Goal: Information Seeking & Learning: Learn about a topic

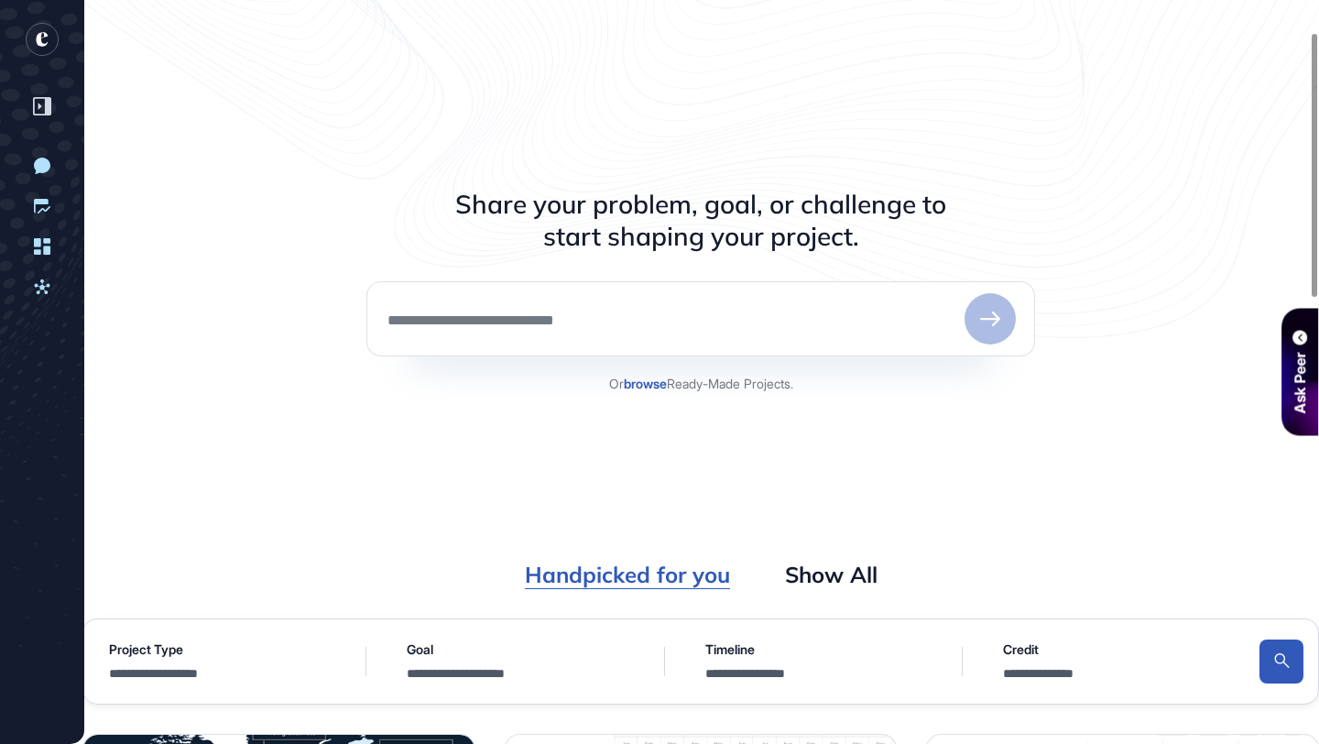
scroll to position [90, 0]
click at [683, 322] on textarea at bounding box center [672, 319] width 572 height 18
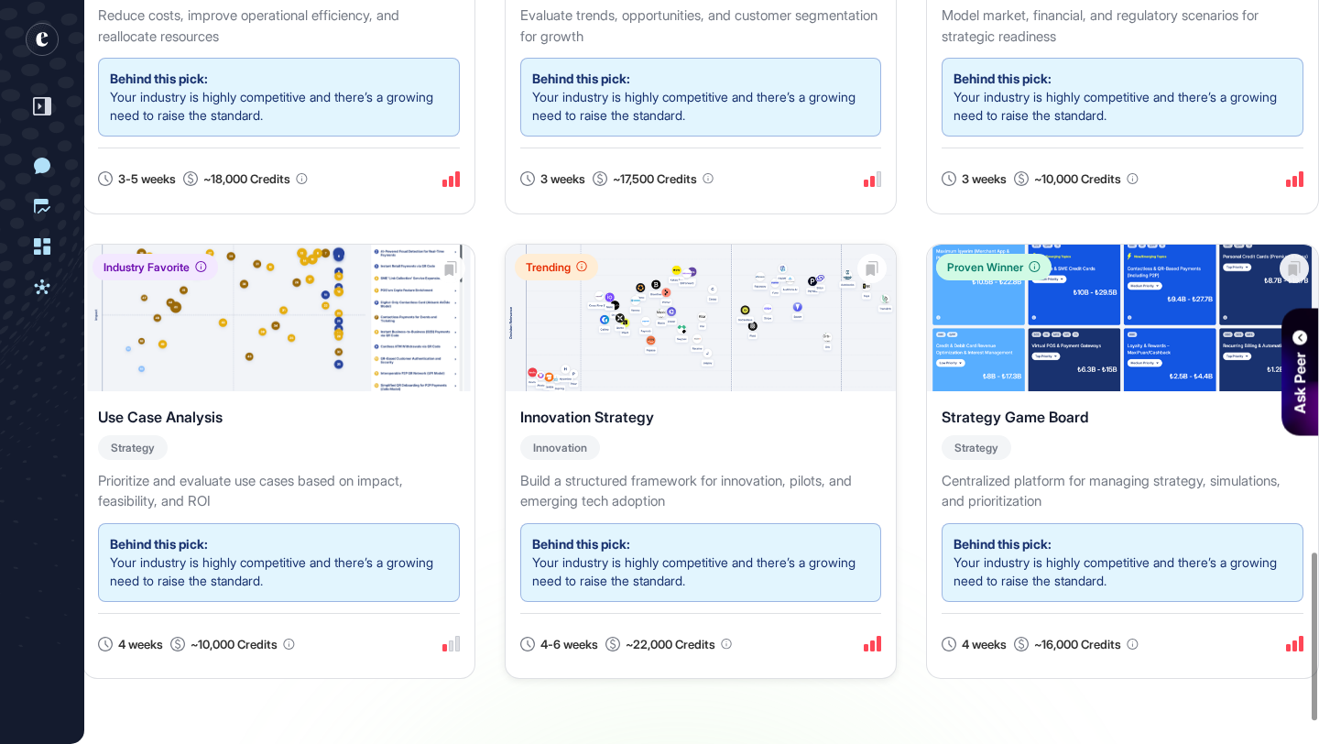
scroll to position [2438, 0]
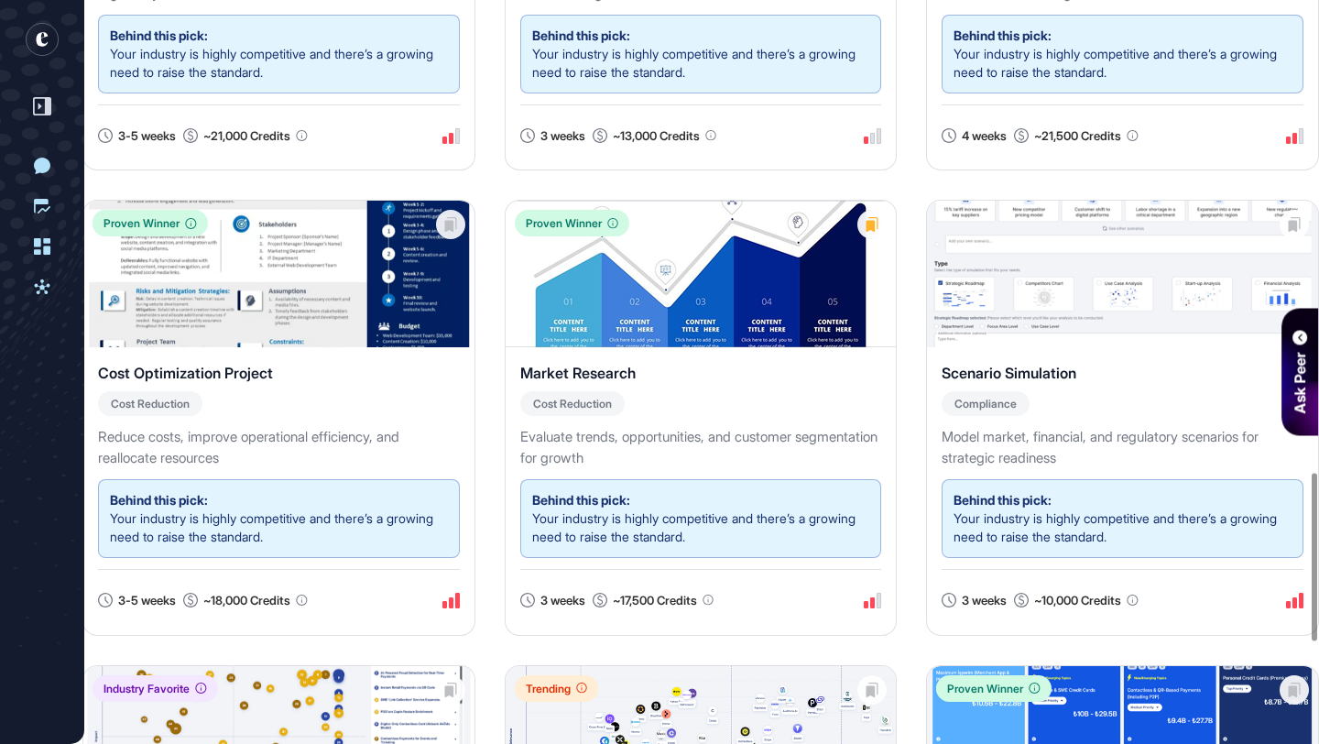
scroll to position [2234, 0]
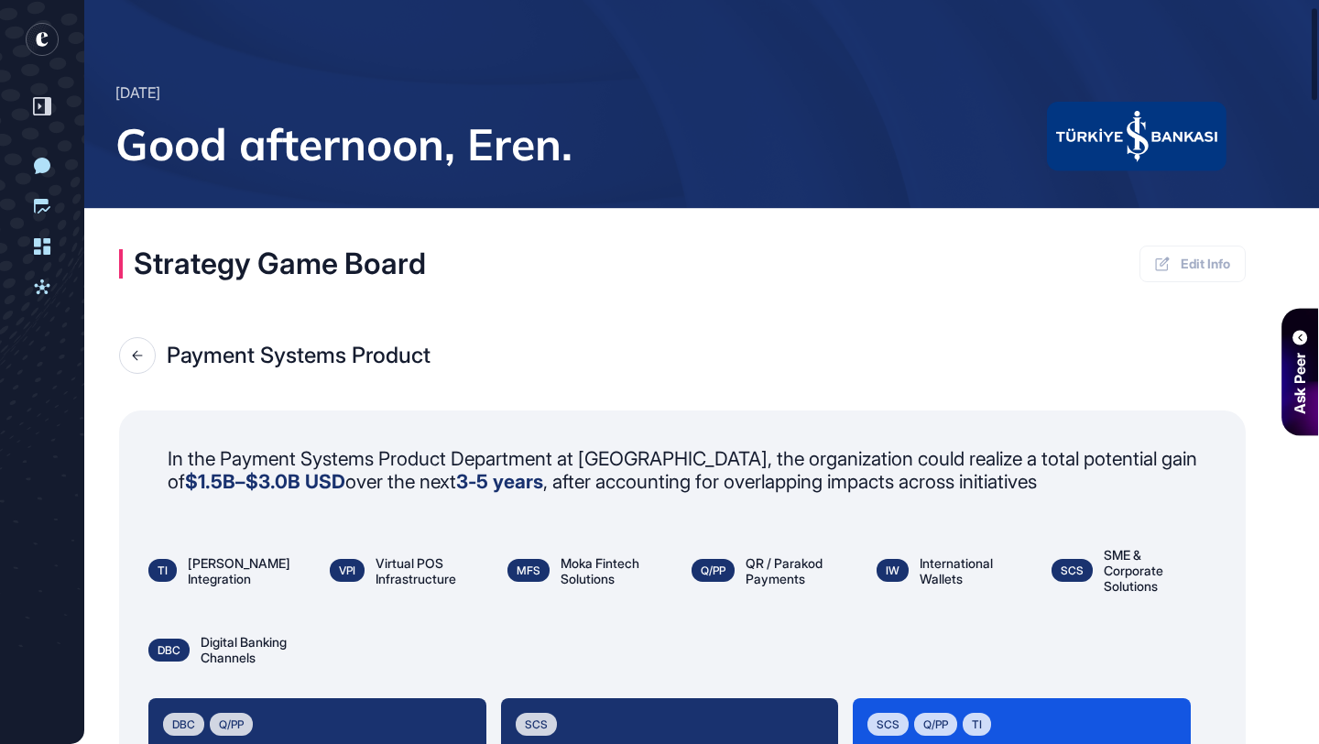
scroll to position [54, 0]
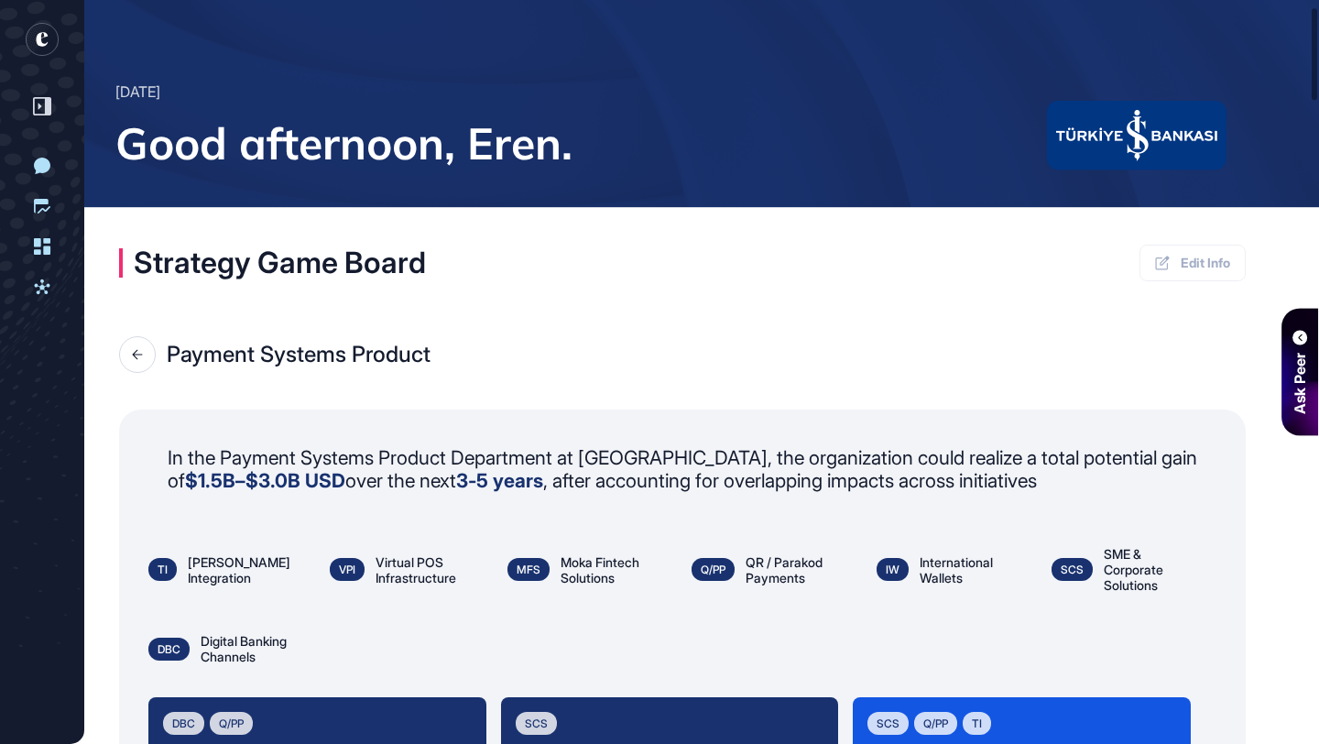
click at [136, 355] on icon at bounding box center [137, 354] width 11 height 11
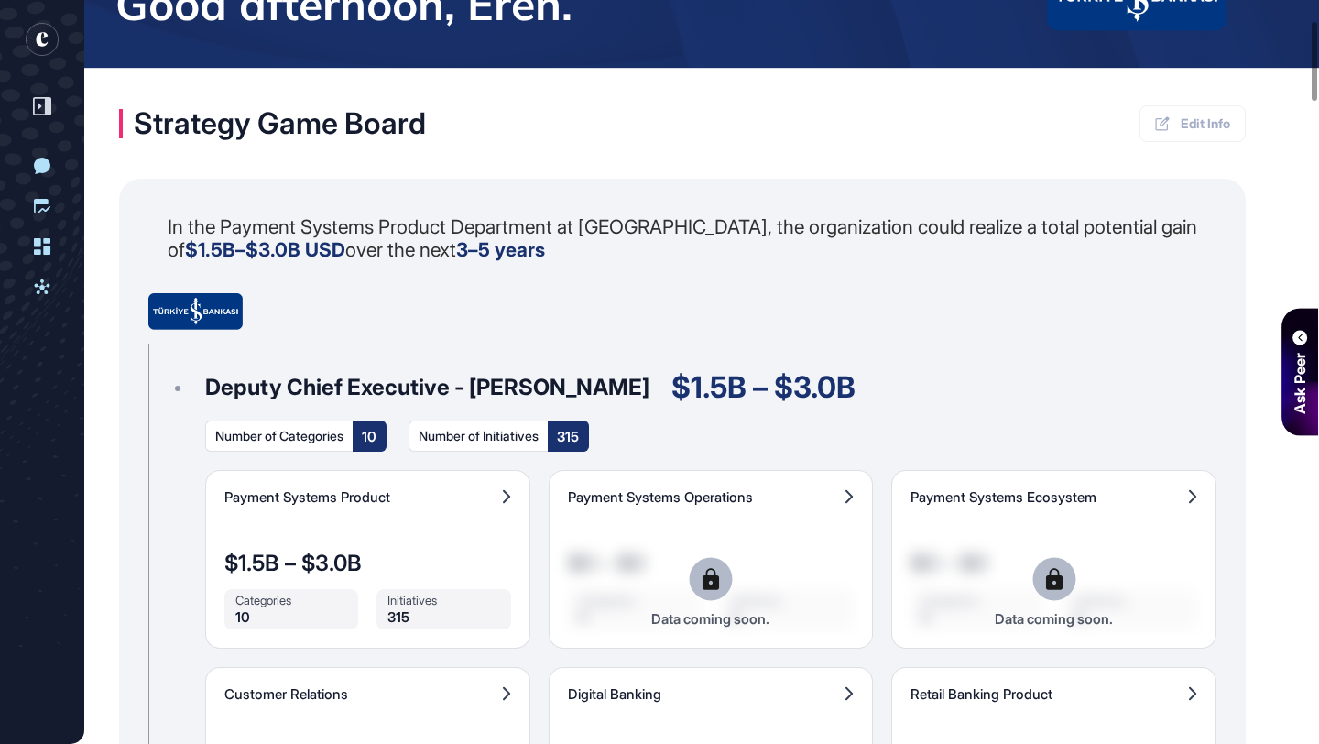
scroll to position [191, 0]
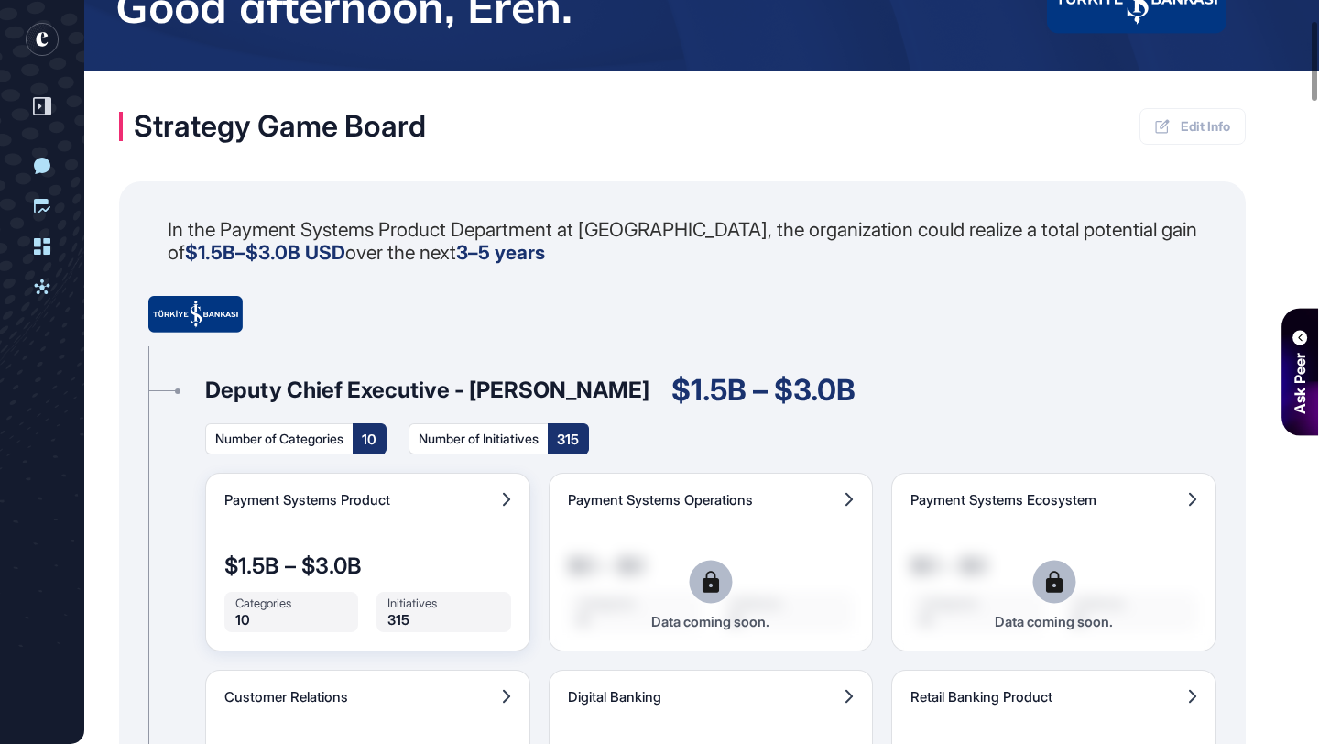
click at [417, 536] on div "Payment Systems Product $1.5B – $3.0B Categories 10 Initiatives 315 Data coming…" at bounding box center [367, 562] width 325 height 179
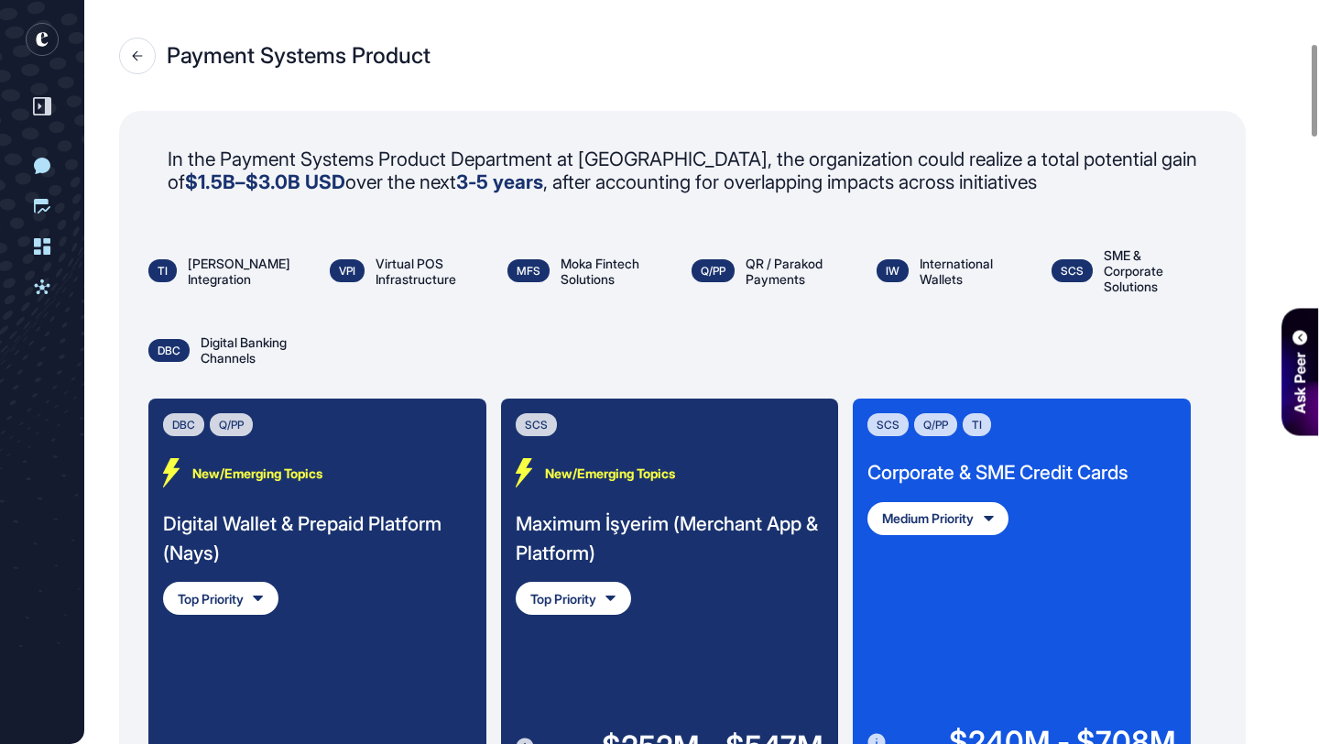
scroll to position [354, 0]
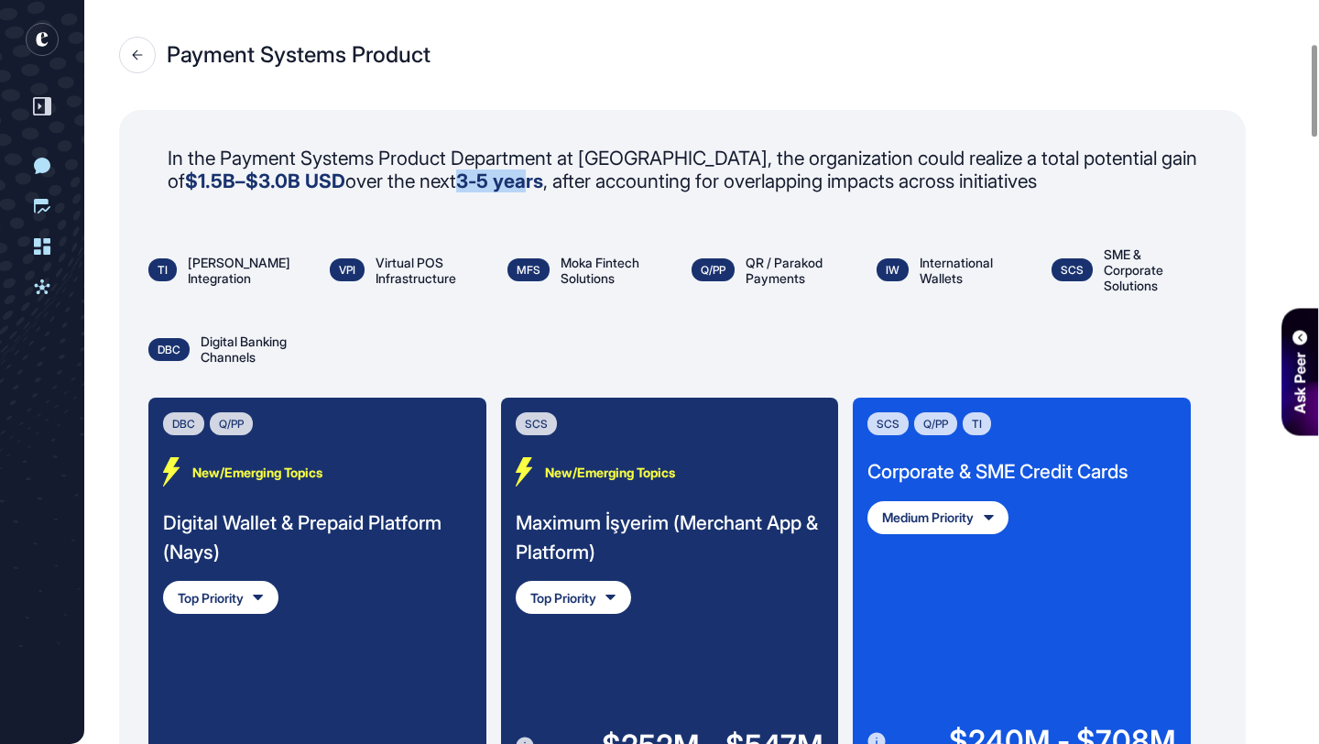
drag, startPoint x: 396, startPoint y: 181, endPoint x: 466, endPoint y: 190, distance: 71.0
click at [466, 191] on strong "3-5 years" at bounding box center [499, 180] width 87 height 23
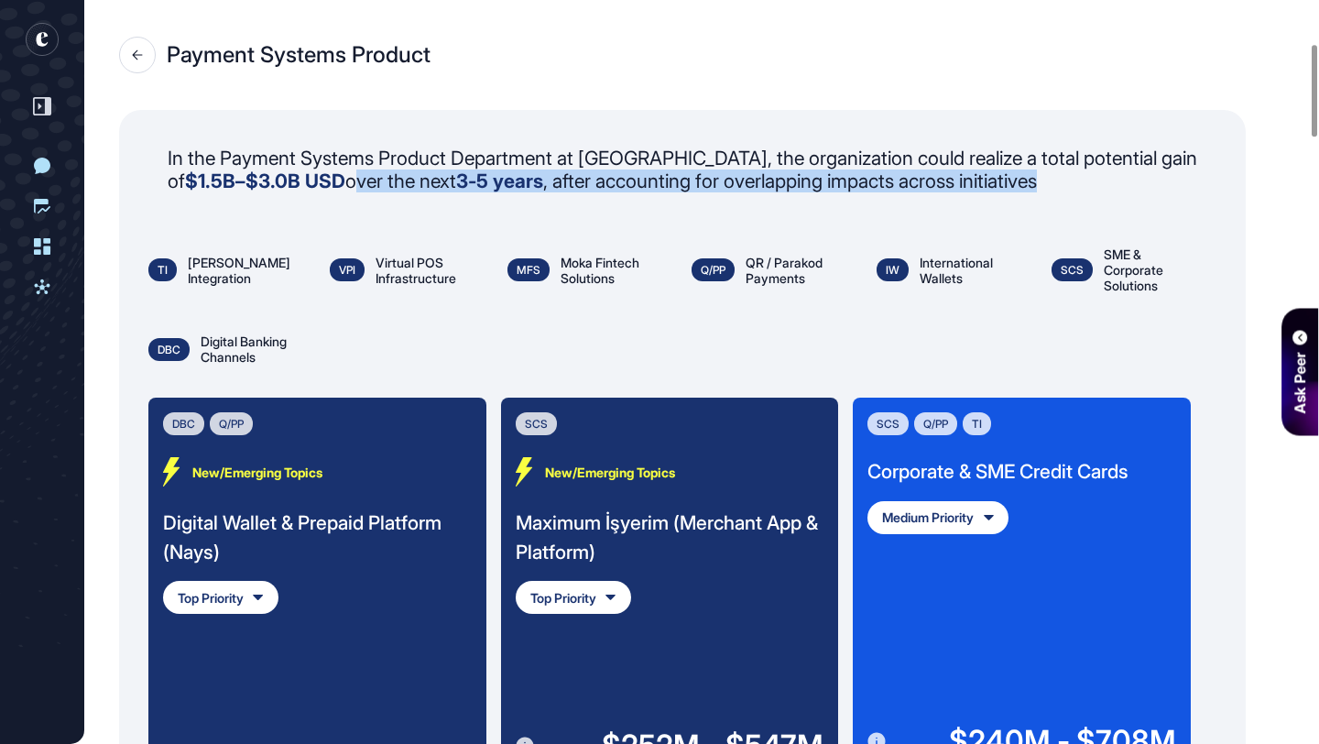
drag, startPoint x: 1133, startPoint y: 174, endPoint x: 278, endPoint y: 185, distance: 855.5
click at [278, 185] on p "In the Payment Systems Product Department at İşbank, the organization could rea…" at bounding box center [692, 170] width 1049 height 46
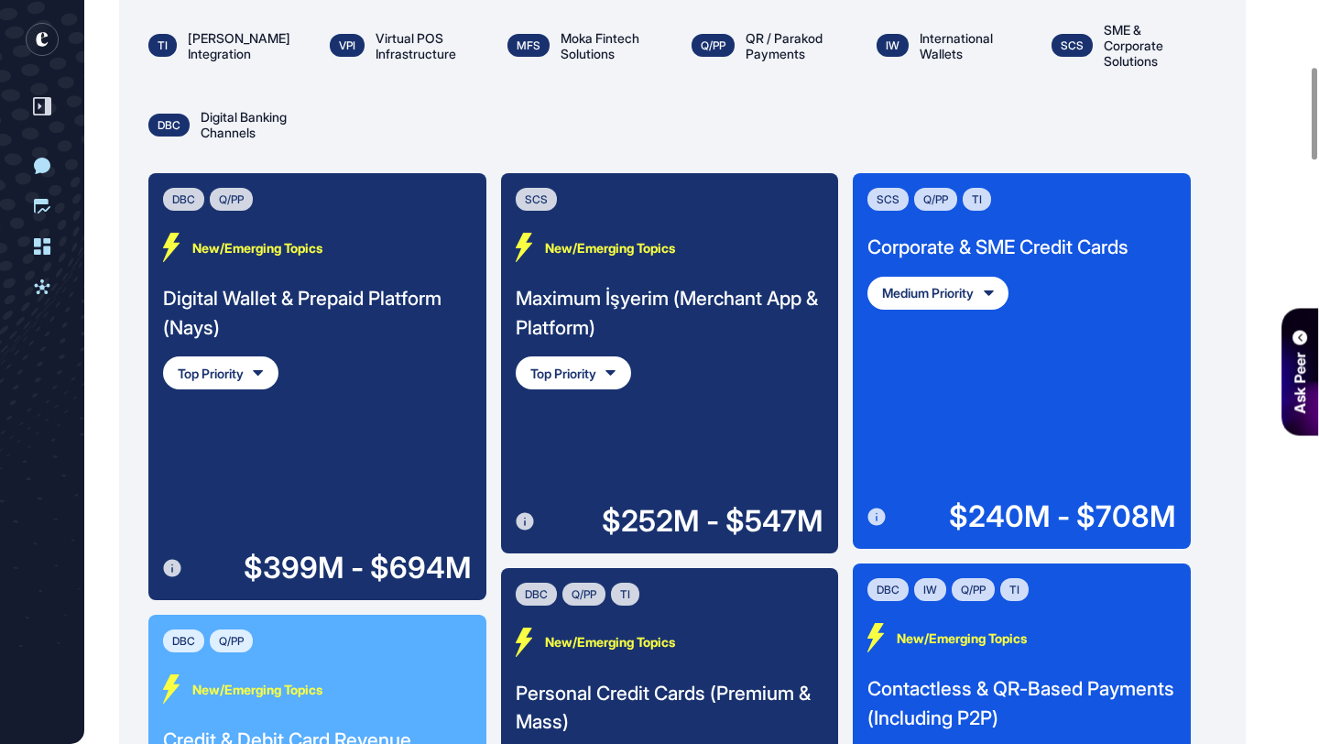
scroll to position [587, 0]
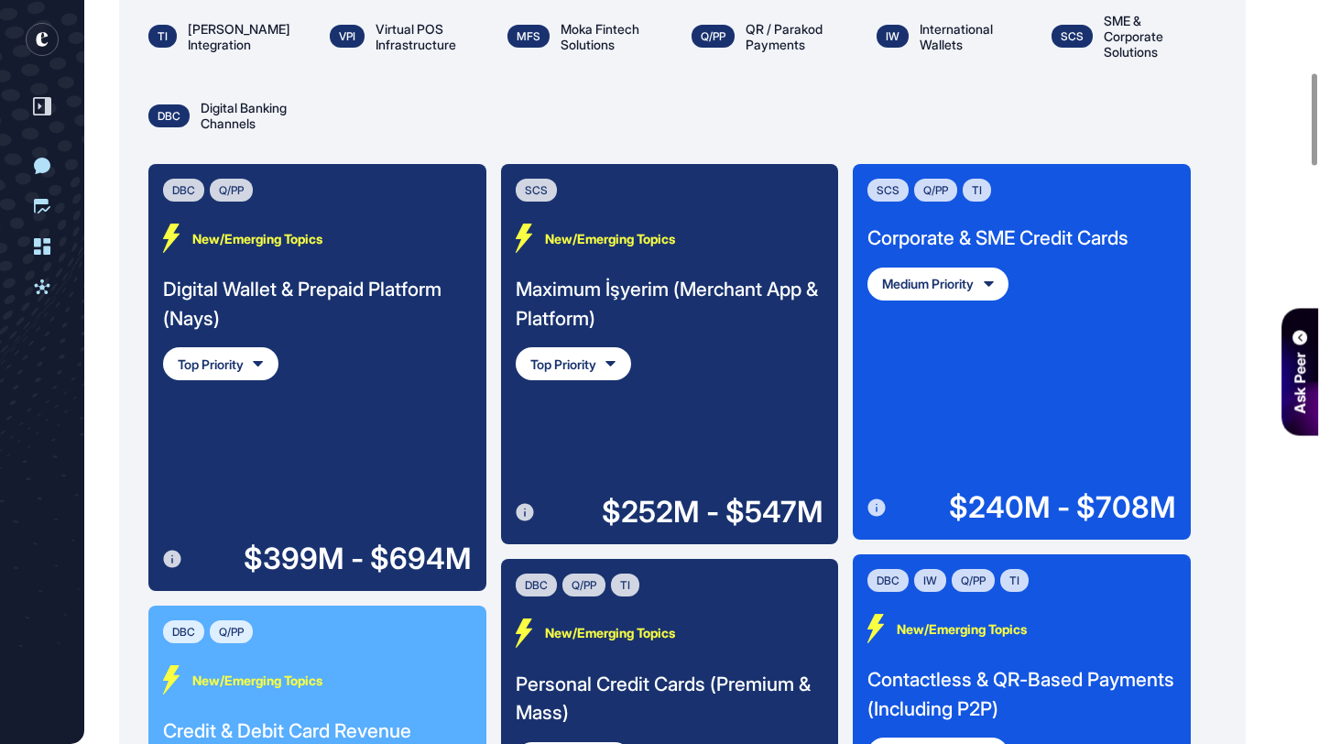
click at [176, 560] on icon at bounding box center [171, 558] width 17 height 17
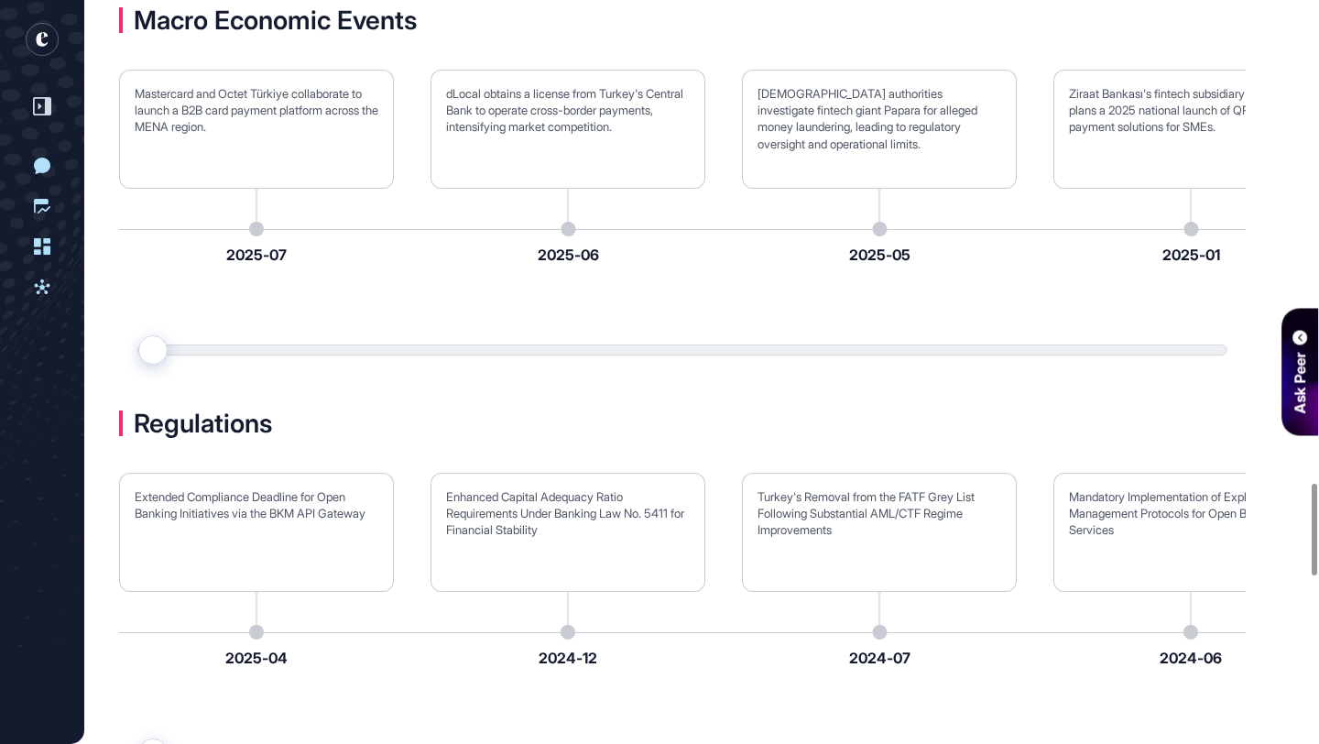
scroll to position [3935, 0]
click at [1096, 435] on div "Regulations" at bounding box center [682, 422] width 1127 height 26
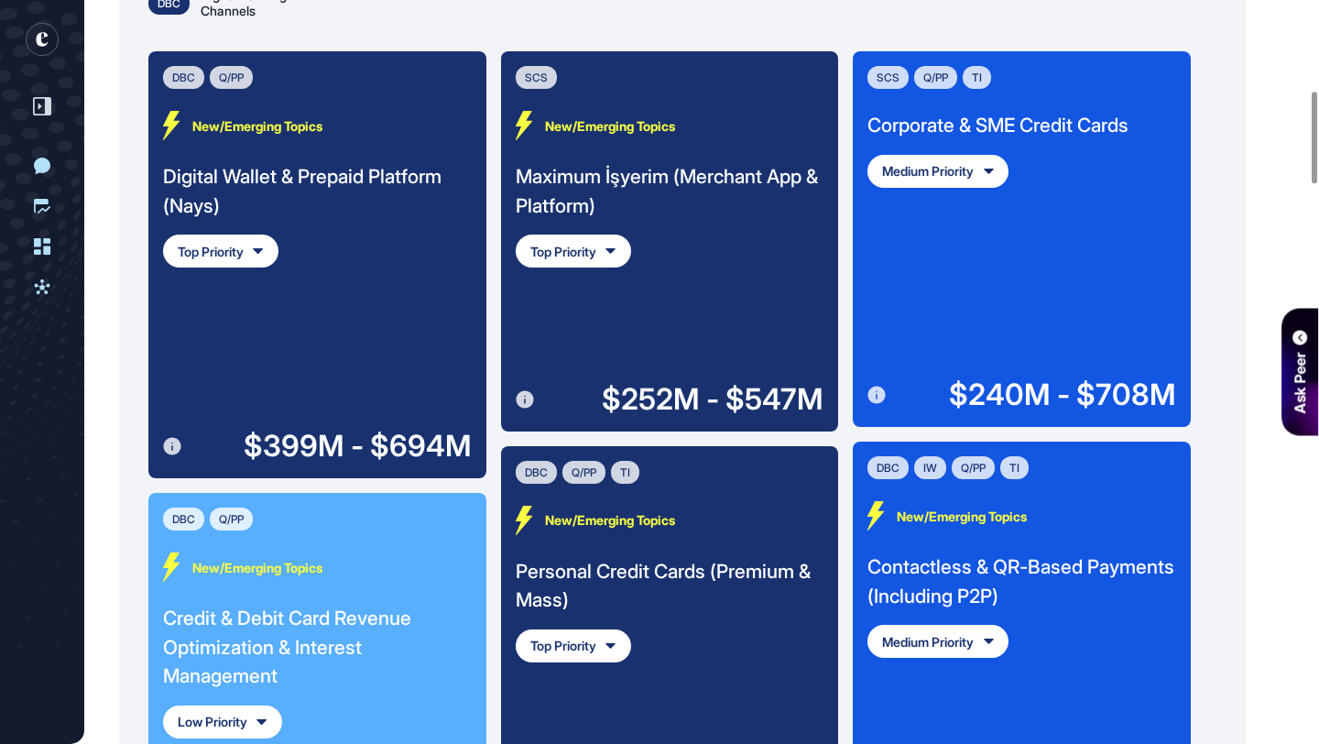
scroll to position [682, 0]
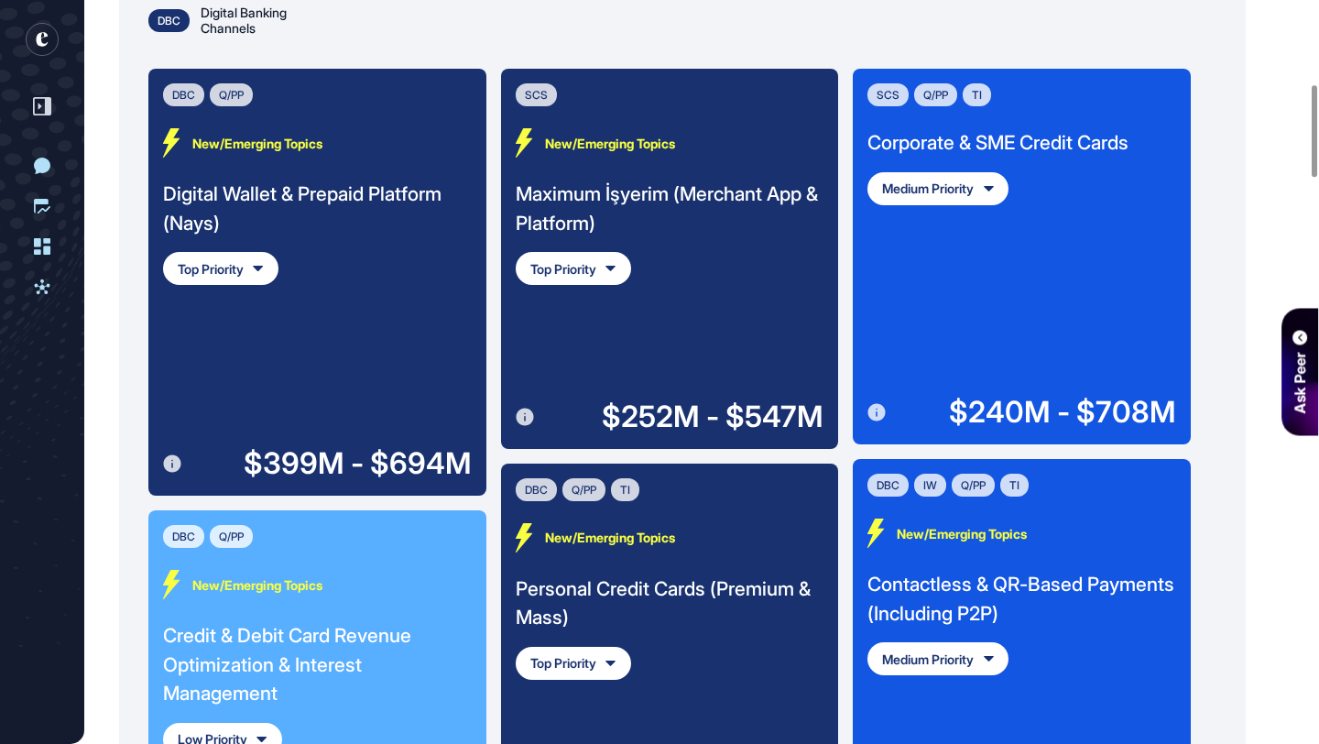
click at [170, 465] on icon at bounding box center [171, 463] width 17 height 17
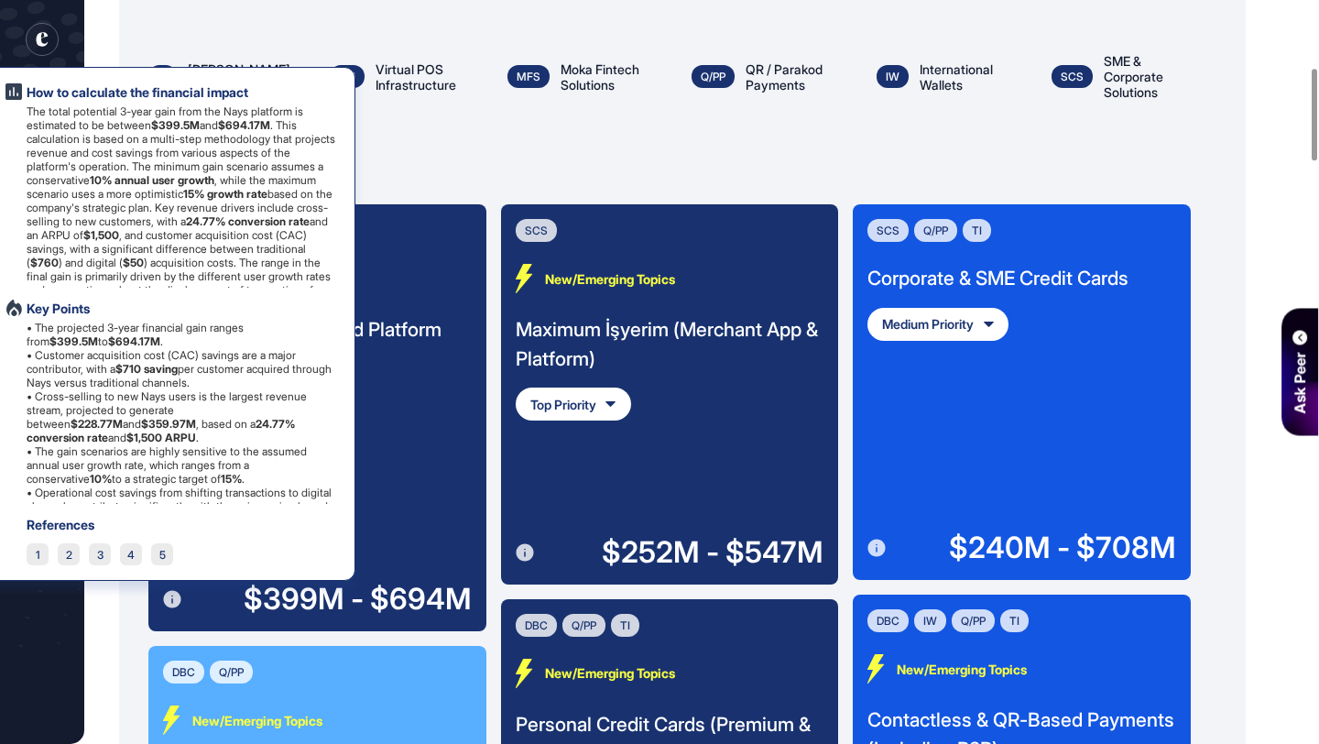
scroll to position [545, 0]
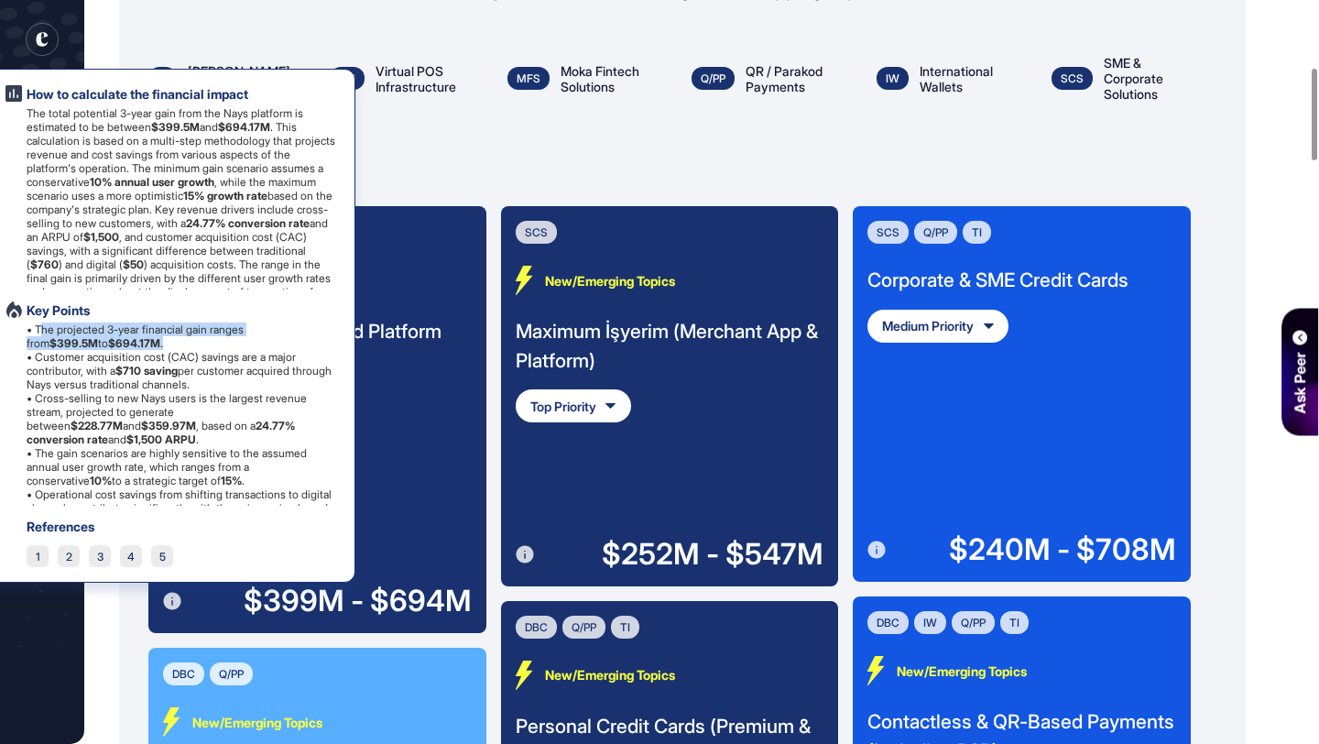
drag, startPoint x: 39, startPoint y: 328, endPoint x: 188, endPoint y: 348, distance: 149.7
click at [188, 348] on p "• The projected 3-year financial gain ranges from $399.5M to $694.17M . • Custo…" at bounding box center [183, 425] width 313 height 206
click at [418, 407] on div "Digital Wallet & Prepaid Platform (Nays) Top Priority" at bounding box center [317, 369] width 309 height 105
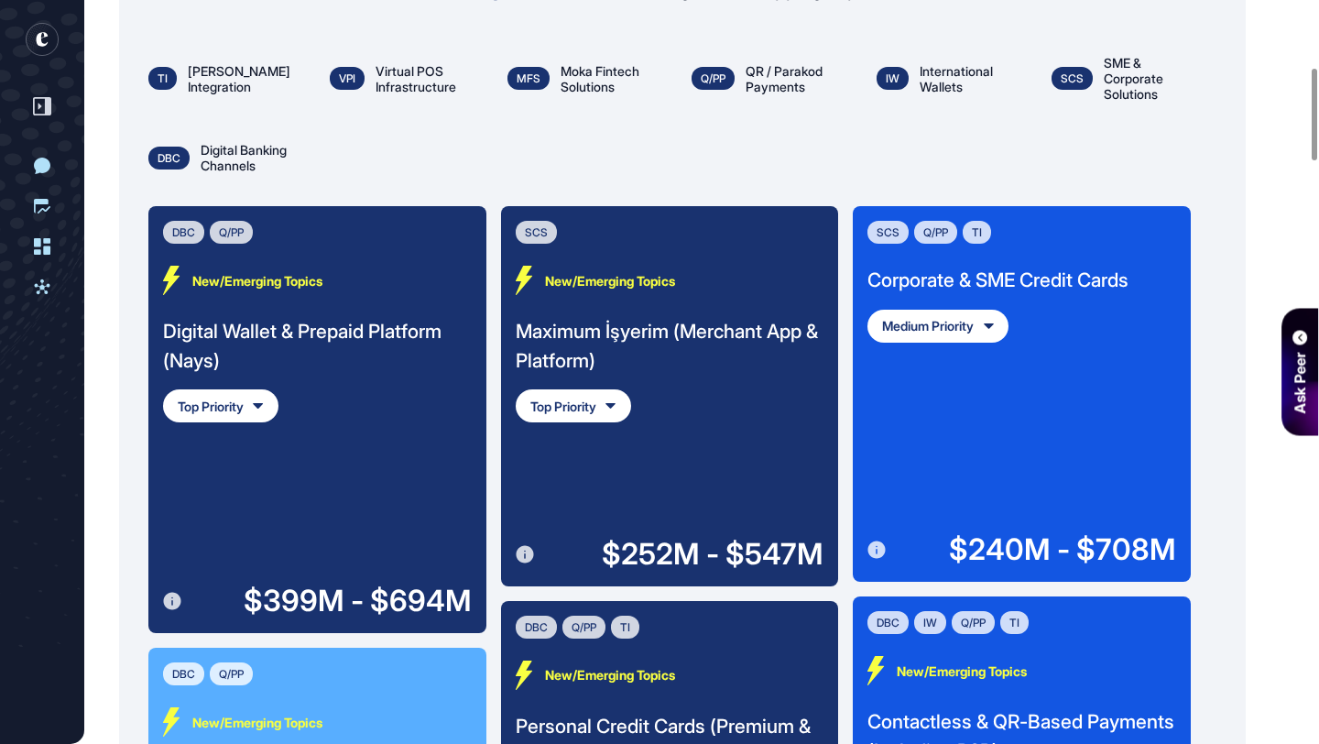
click at [418, 409] on div "Digital Wallet & Prepaid Platform (Nays) Top Priority" at bounding box center [317, 369] width 309 height 105
click at [399, 419] on div "Digital Wallet & Prepaid Platform (Nays) Top Priority" at bounding box center [317, 369] width 309 height 105
click at [292, 330] on div "Digital Wallet & Prepaid Platform (Nays)" at bounding box center [317, 346] width 309 height 58
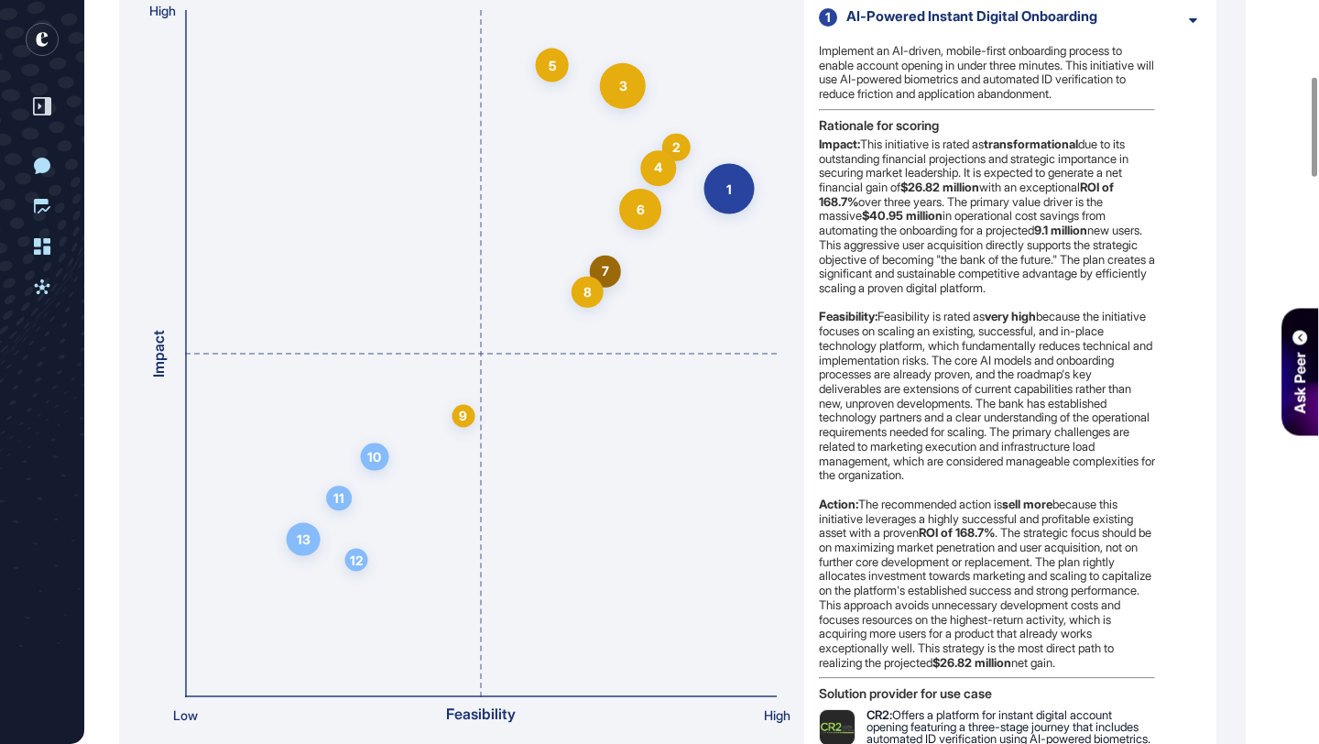
scroll to position [569, 0]
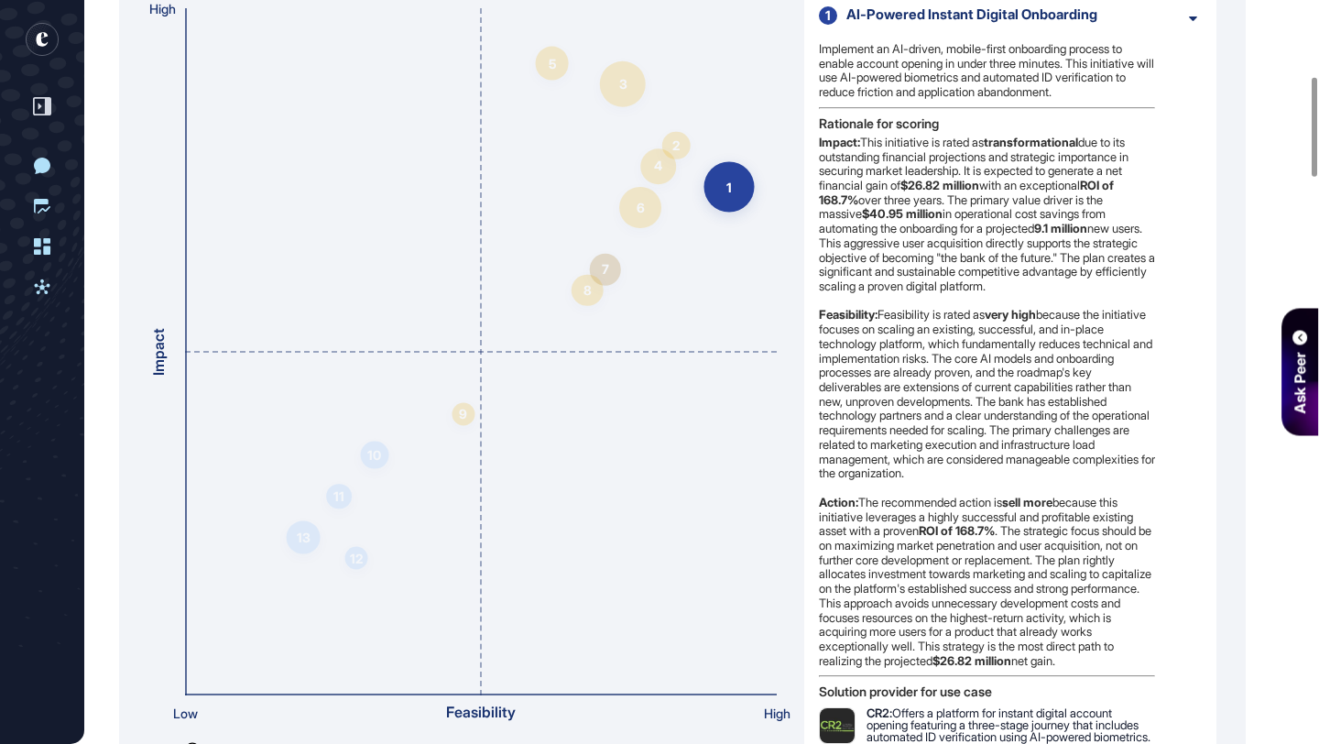
click at [889, 16] on div "AI-Powered Instant Digital Onboarding" at bounding box center [1009, 14] width 326 height 16
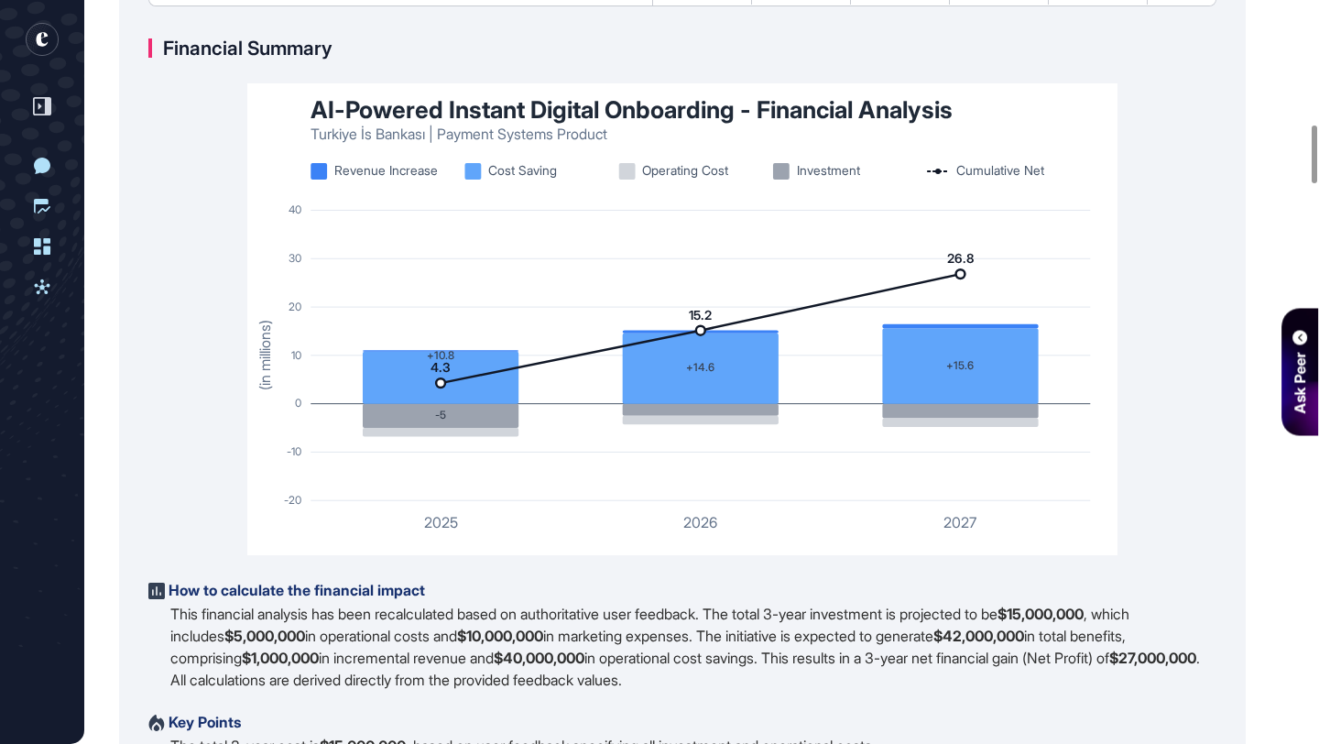
scroll to position [1573, 0]
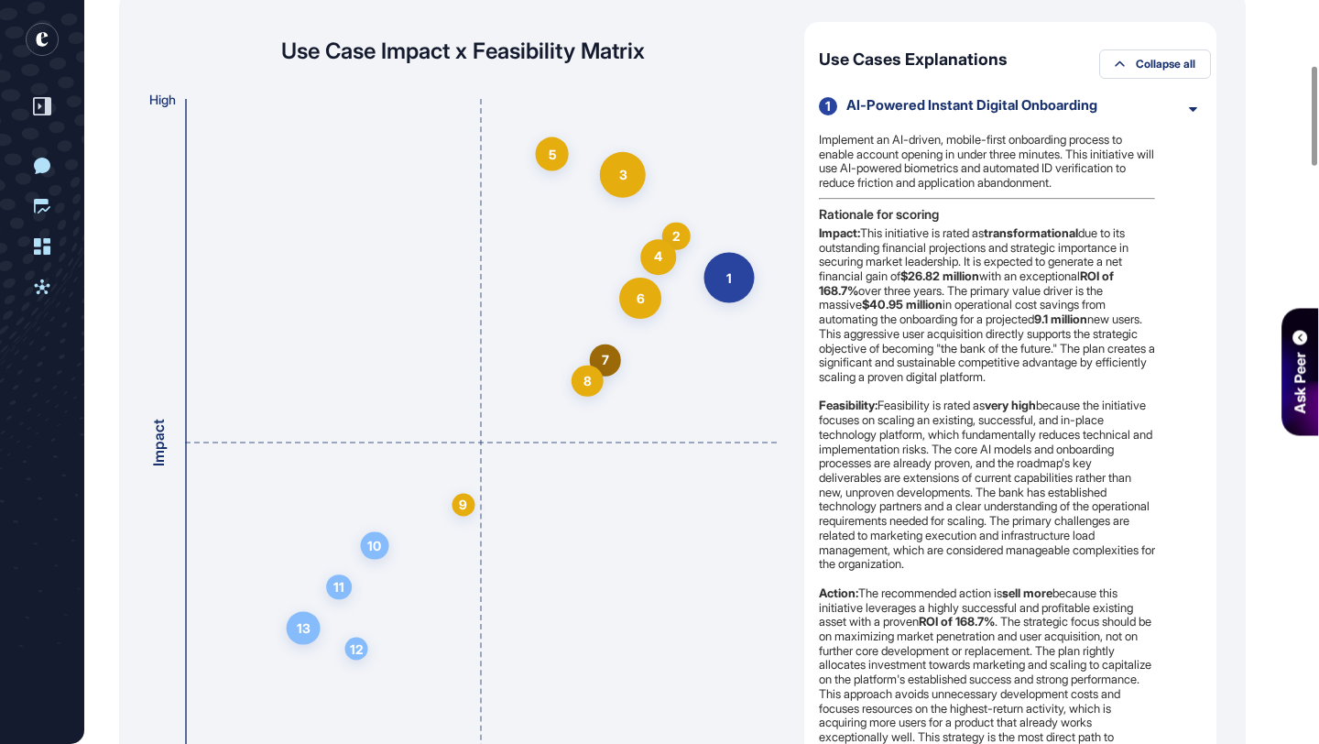
scroll to position [486, 0]
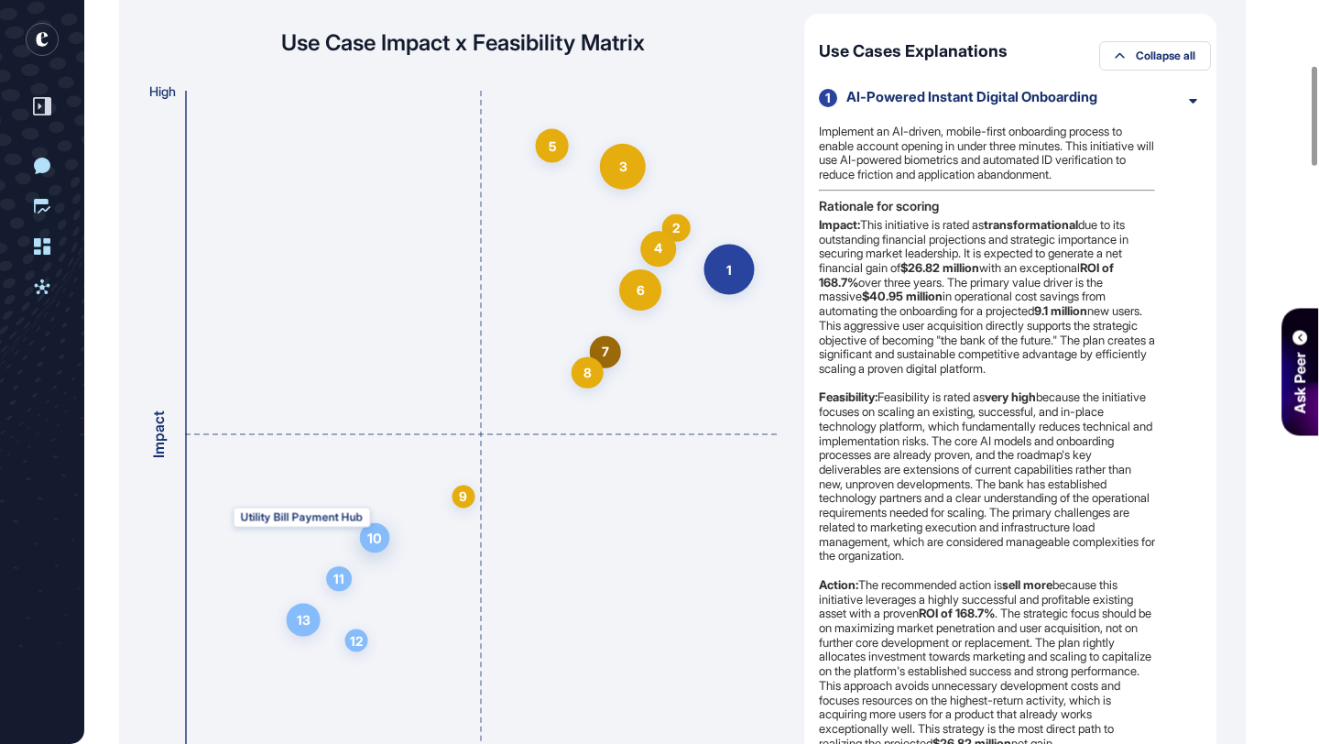
click at [367, 543] on div "10" at bounding box center [374, 537] width 15 height 19
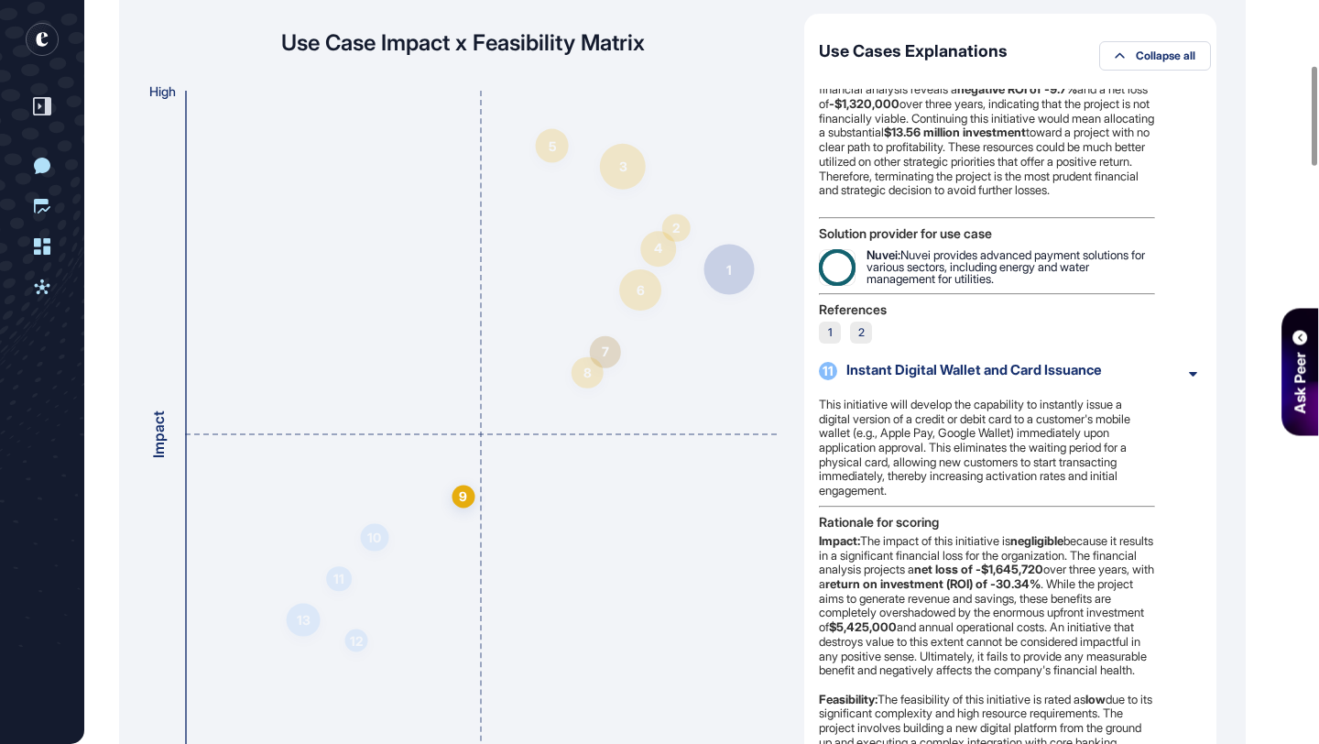
scroll to position [9479, 0]
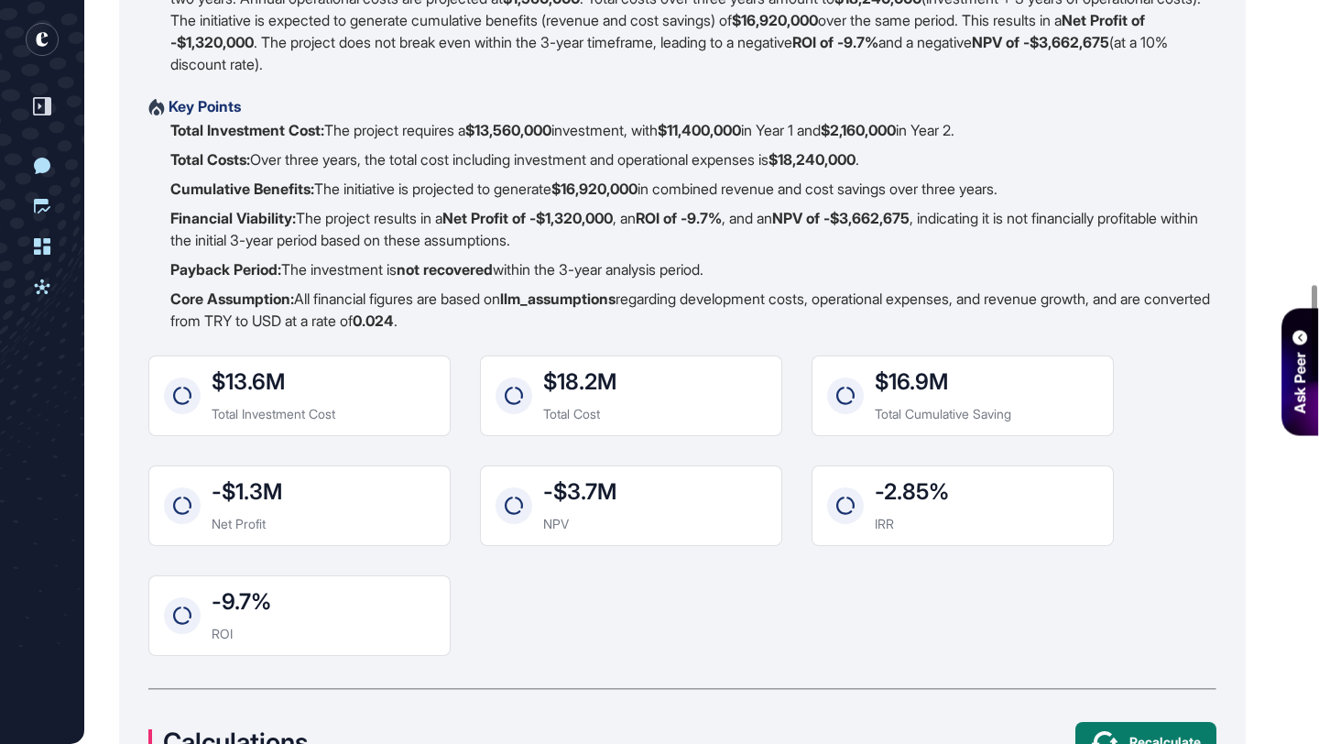
scroll to position [2409, 0]
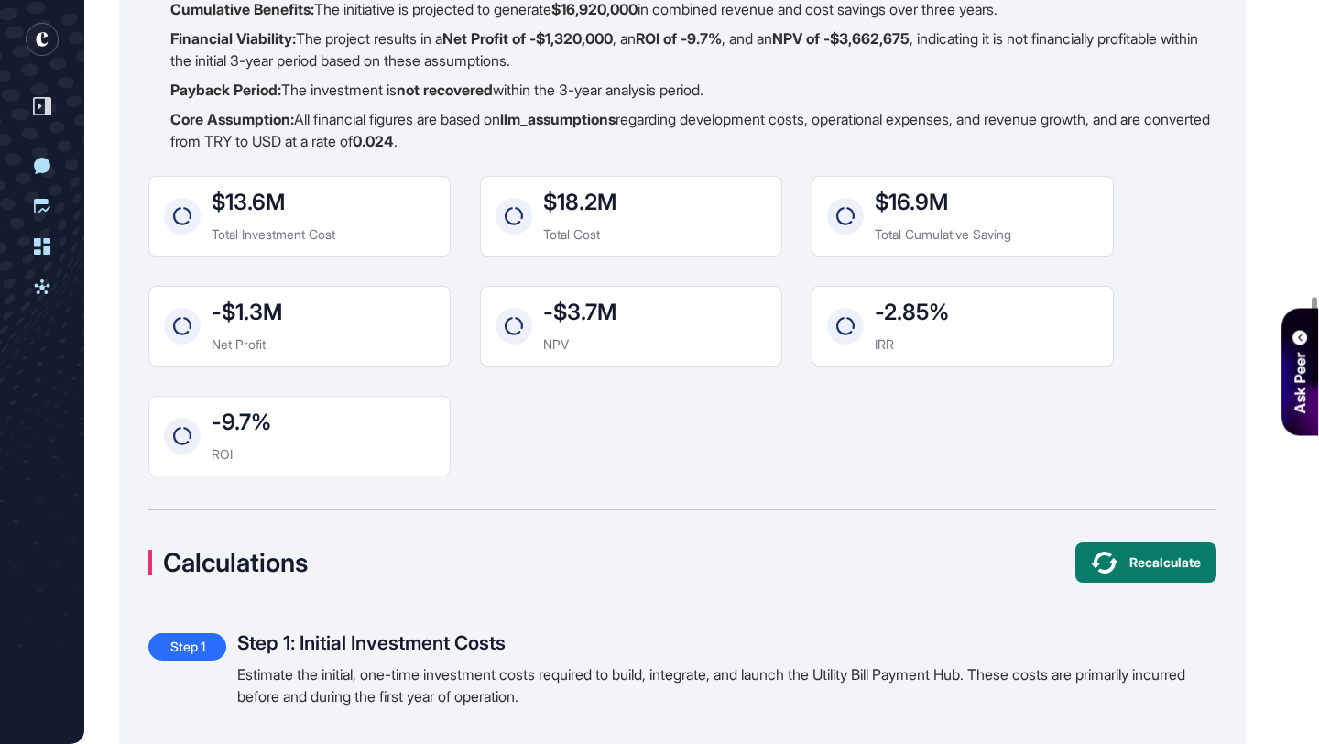
drag, startPoint x: 300, startPoint y: 209, endPoint x: 281, endPoint y: 209, distance: 19.2
click at [294, 209] on div "$13.6M Total Investment Cost" at bounding box center [274, 215] width 124 height 49
click at [281, 211] on div "$13.6M" at bounding box center [248, 202] width 73 height 22
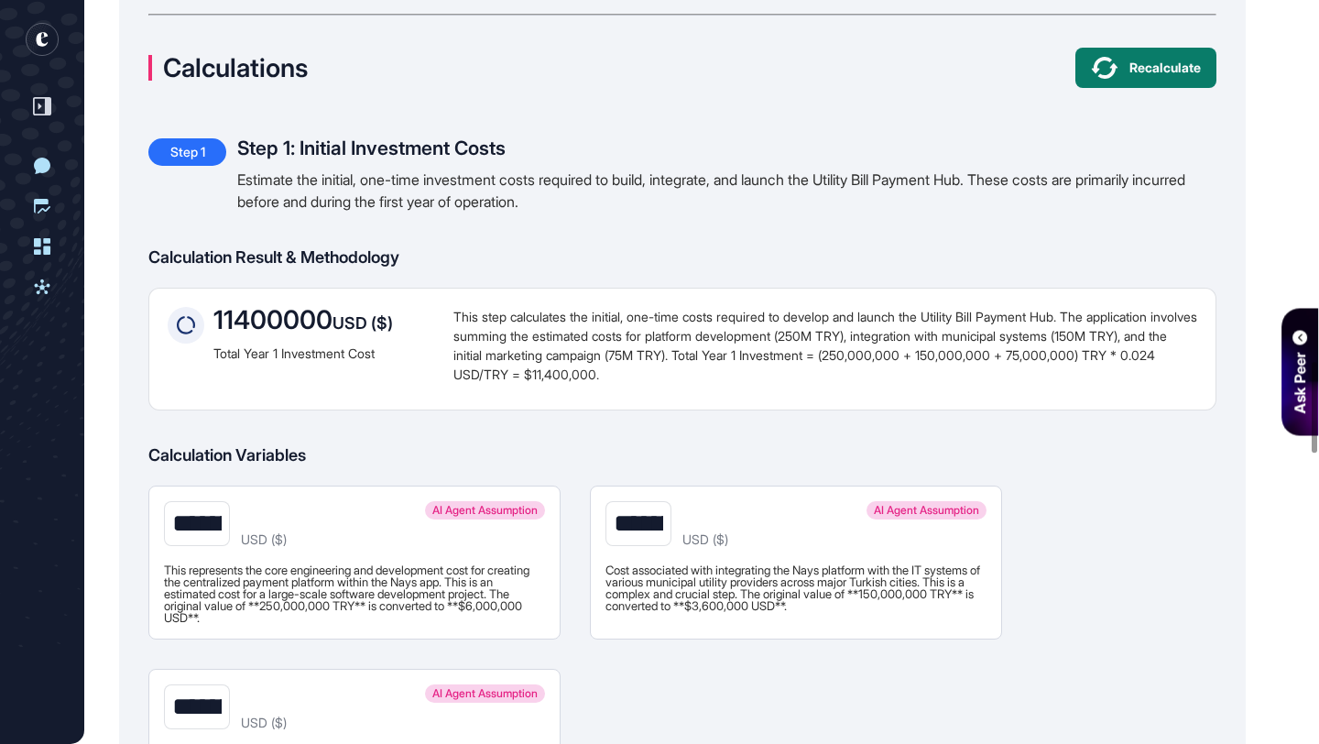
scroll to position [2939, 0]
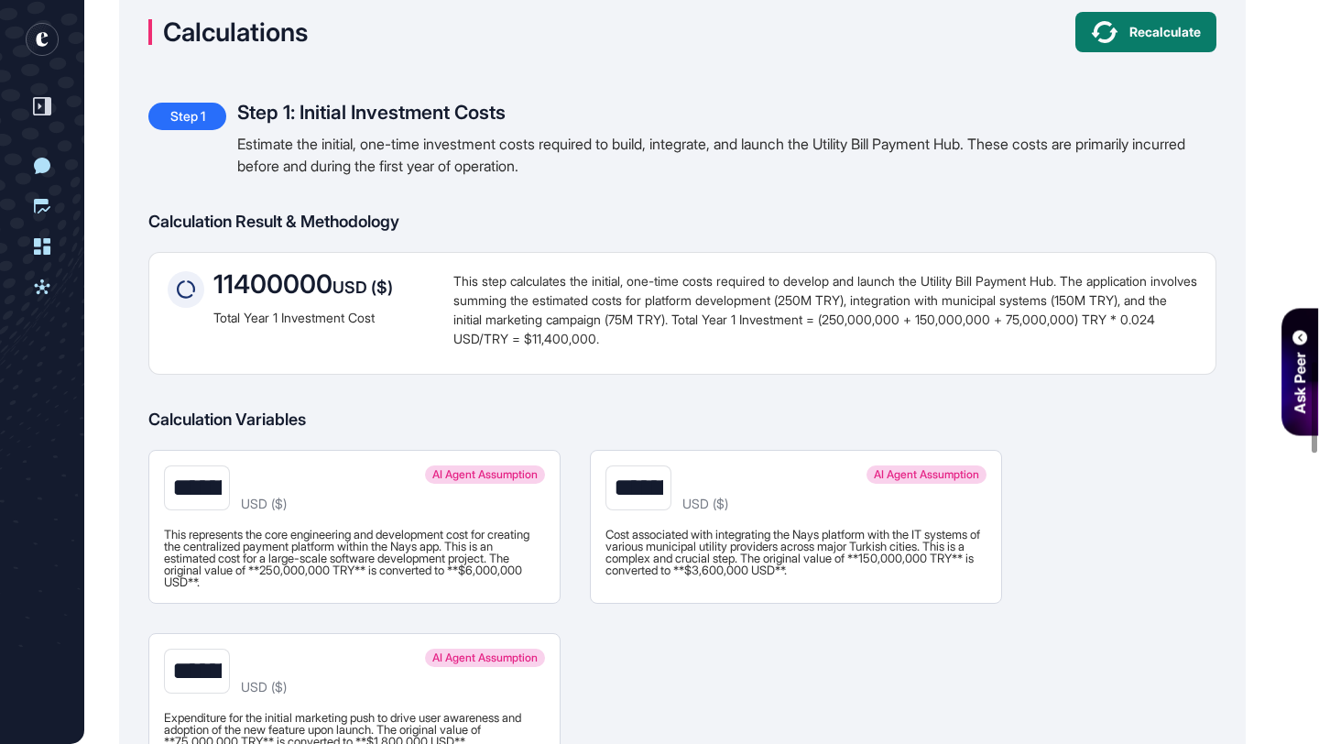
click at [230, 499] on input "*******" at bounding box center [197, 487] width 66 height 45
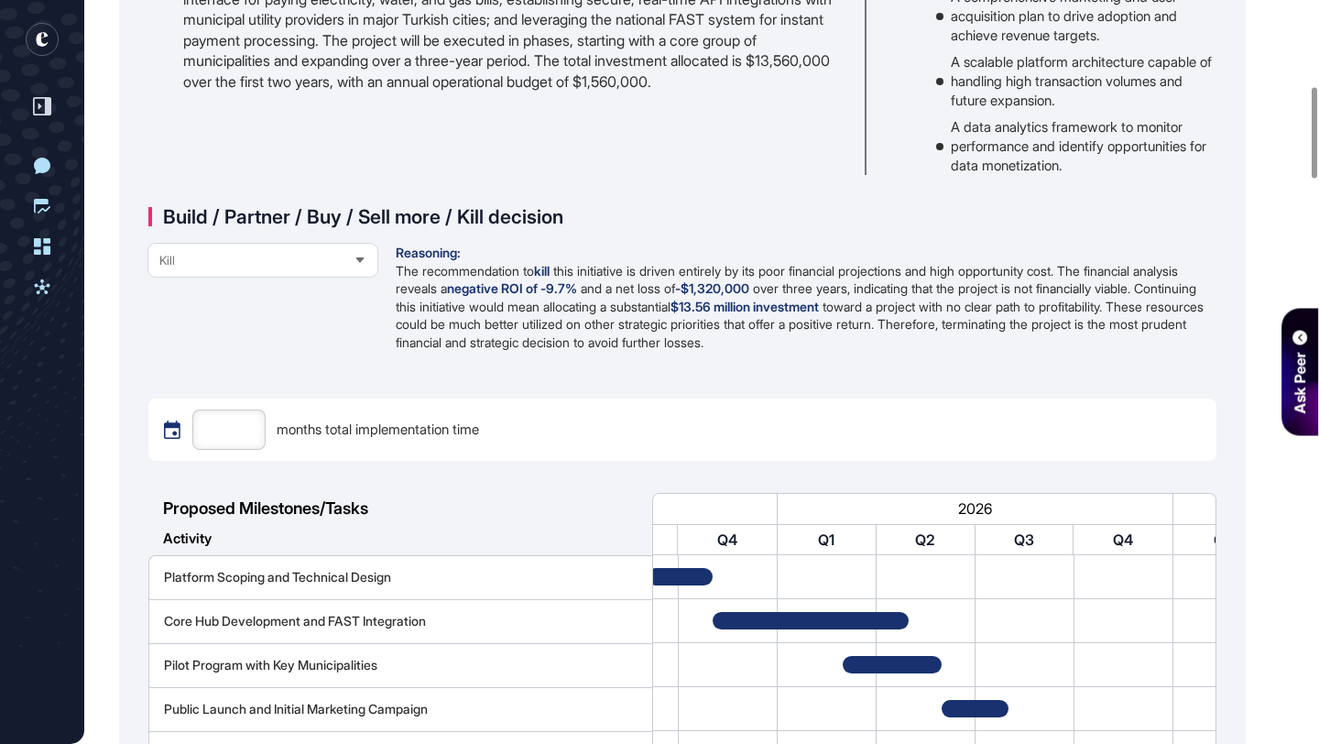
scroll to position [688, 0]
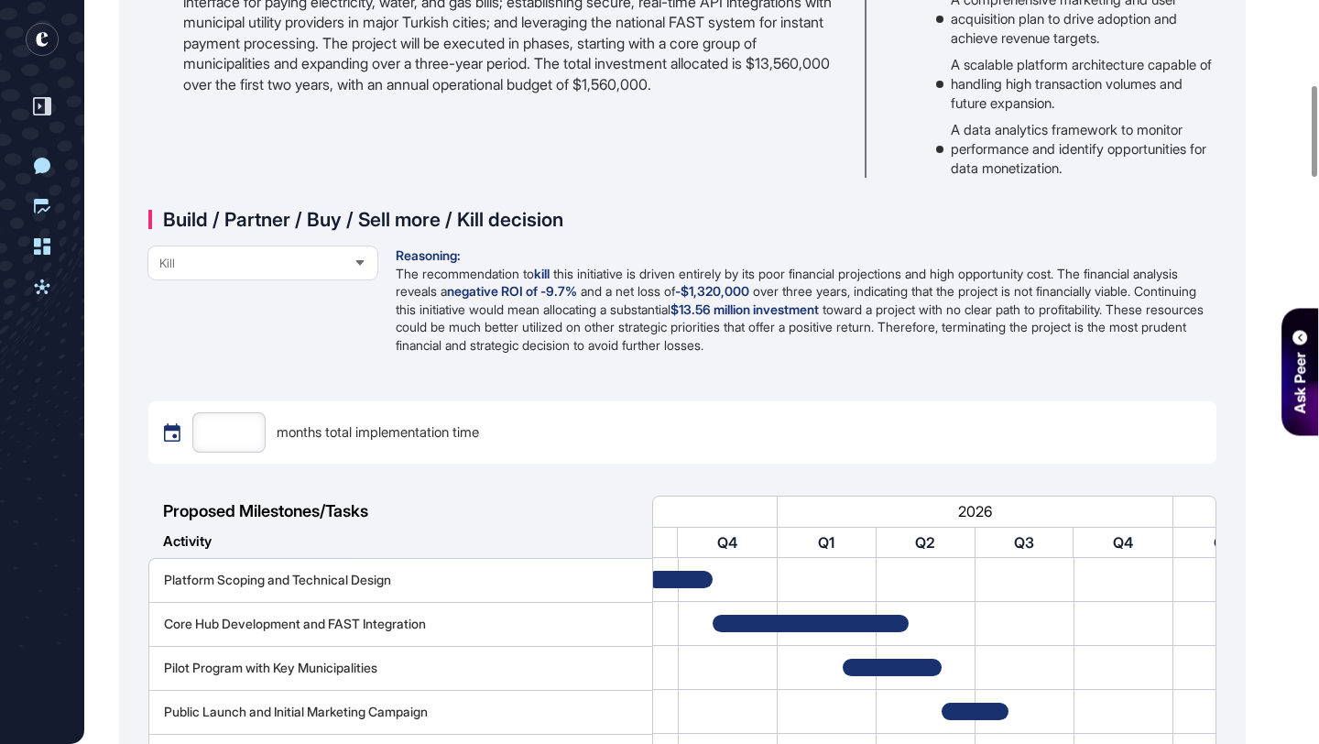
click at [272, 274] on div "Kill" at bounding box center [262, 263] width 229 height 36
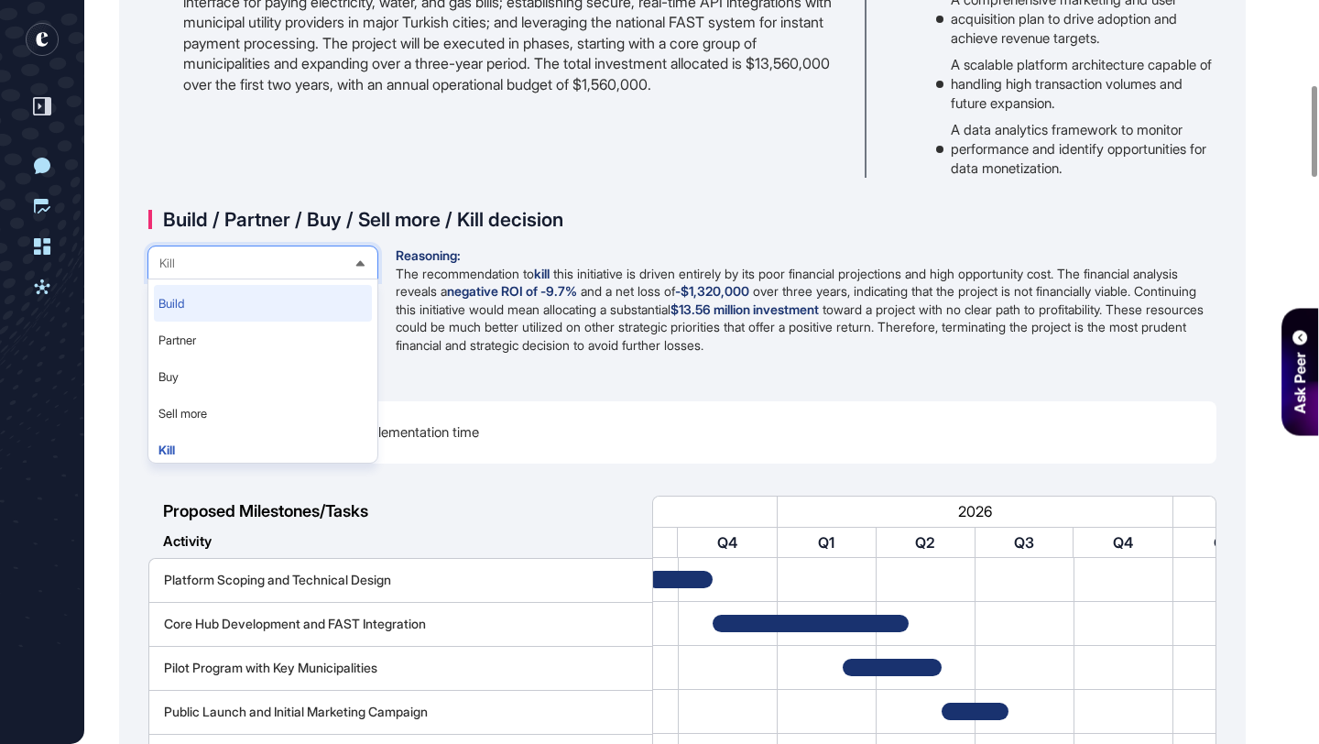
click at [255, 316] on li "Build" at bounding box center [263, 303] width 218 height 37
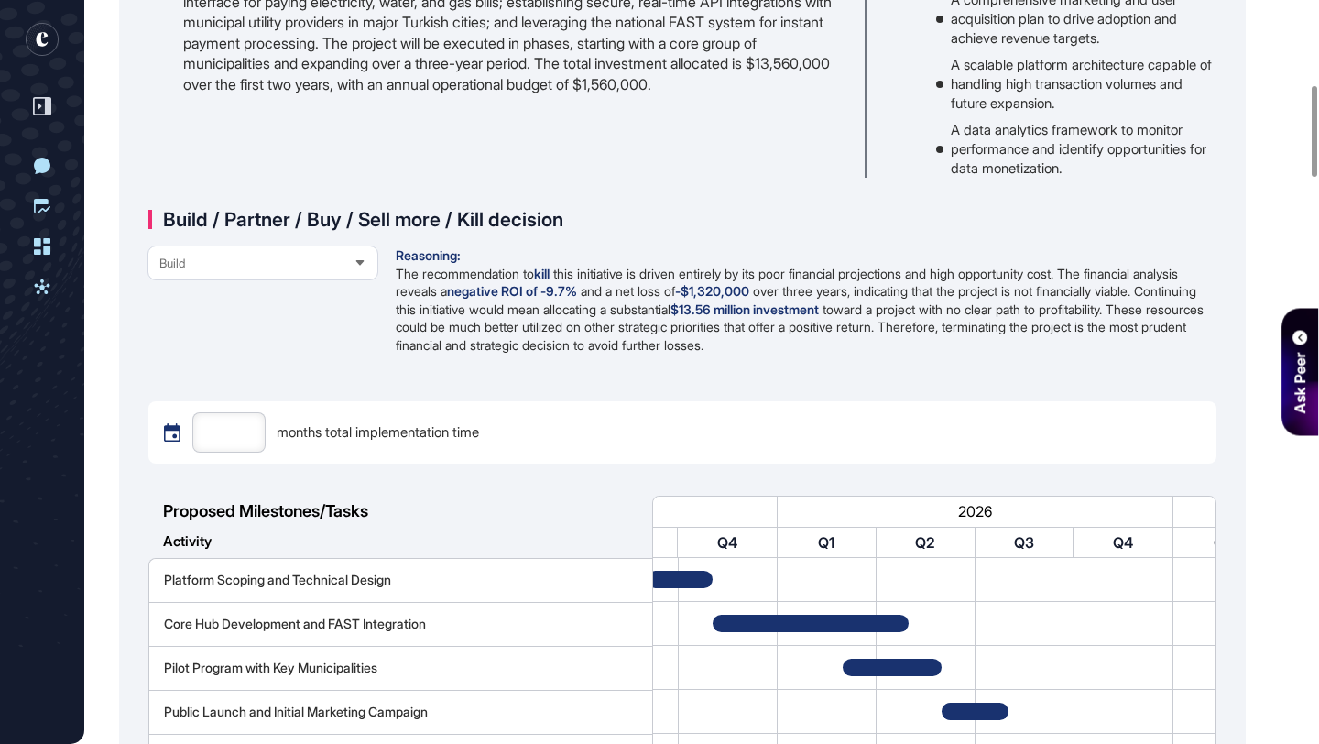
click at [267, 265] on div "Build" at bounding box center [262, 263] width 229 height 36
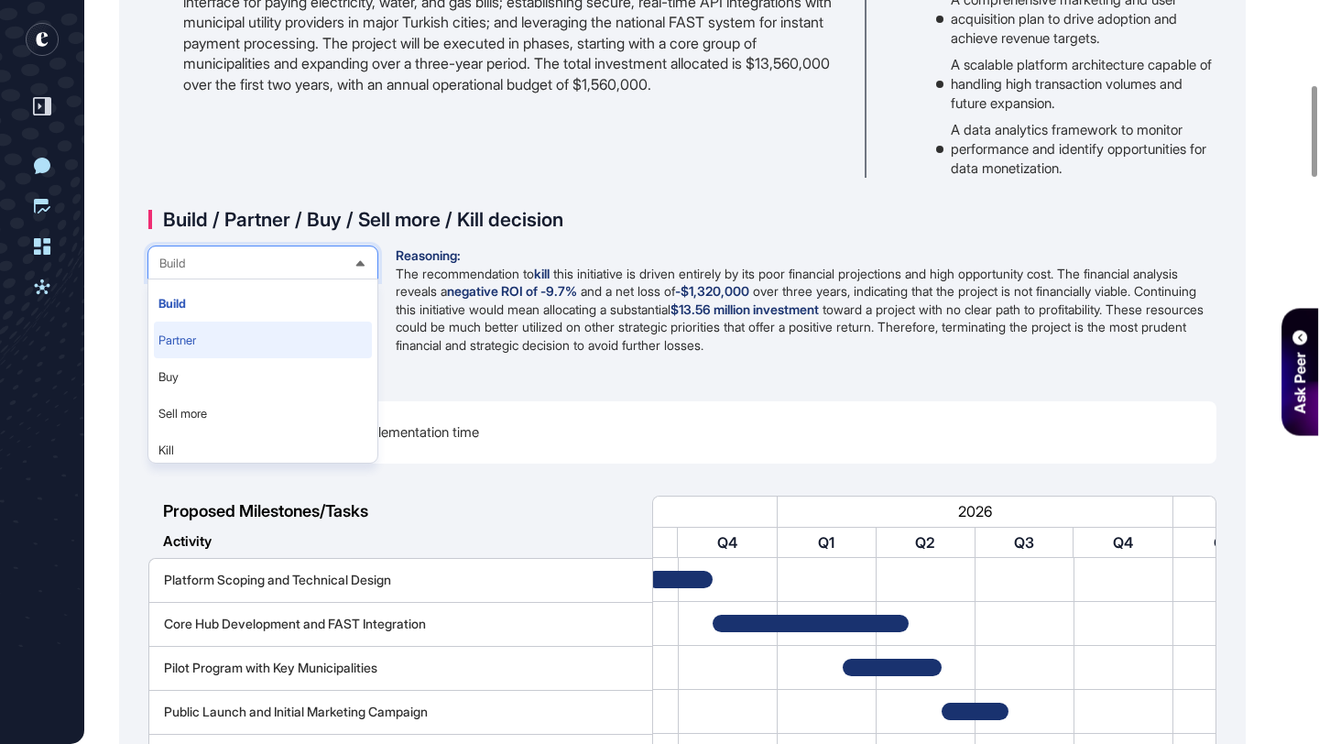
click at [262, 335] on li "Partner" at bounding box center [263, 339] width 218 height 37
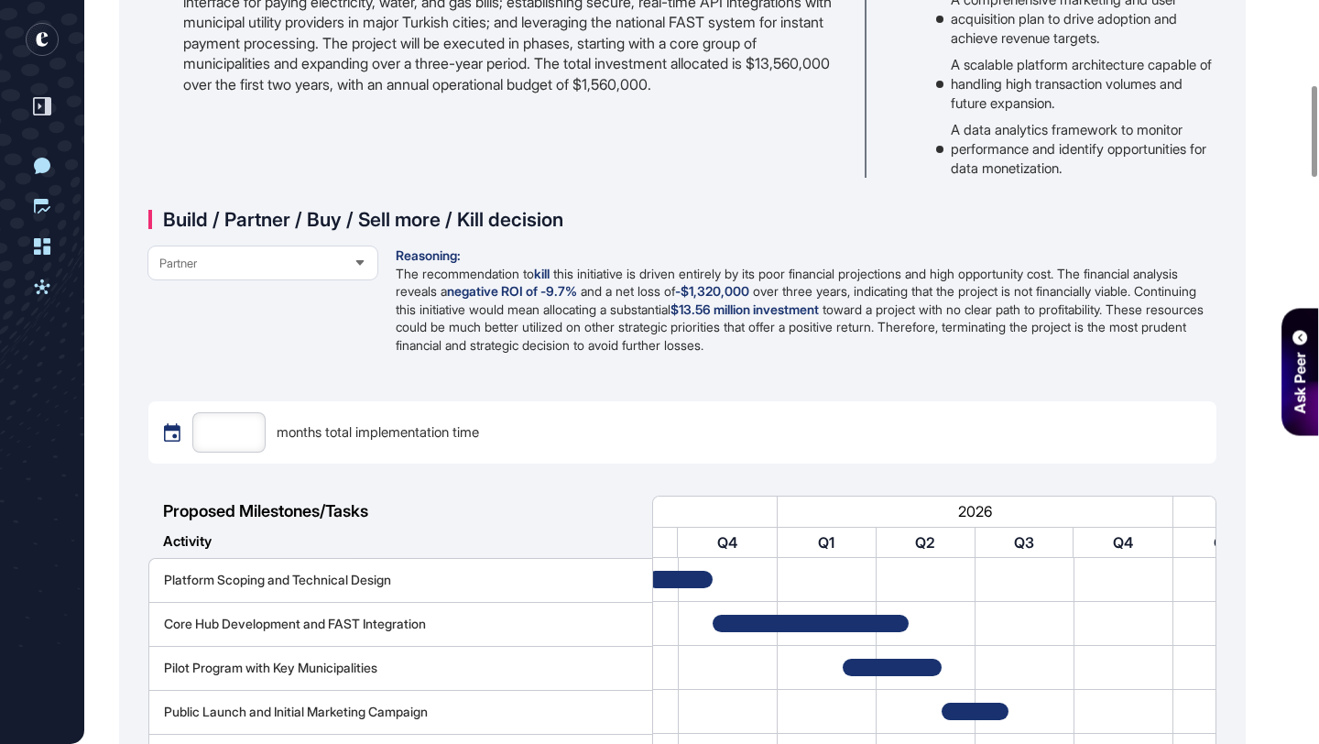
click at [328, 346] on div "Partner Reasoning: The recommendation to kill this initiative is driven entirel…" at bounding box center [682, 307] width 1068 height 123
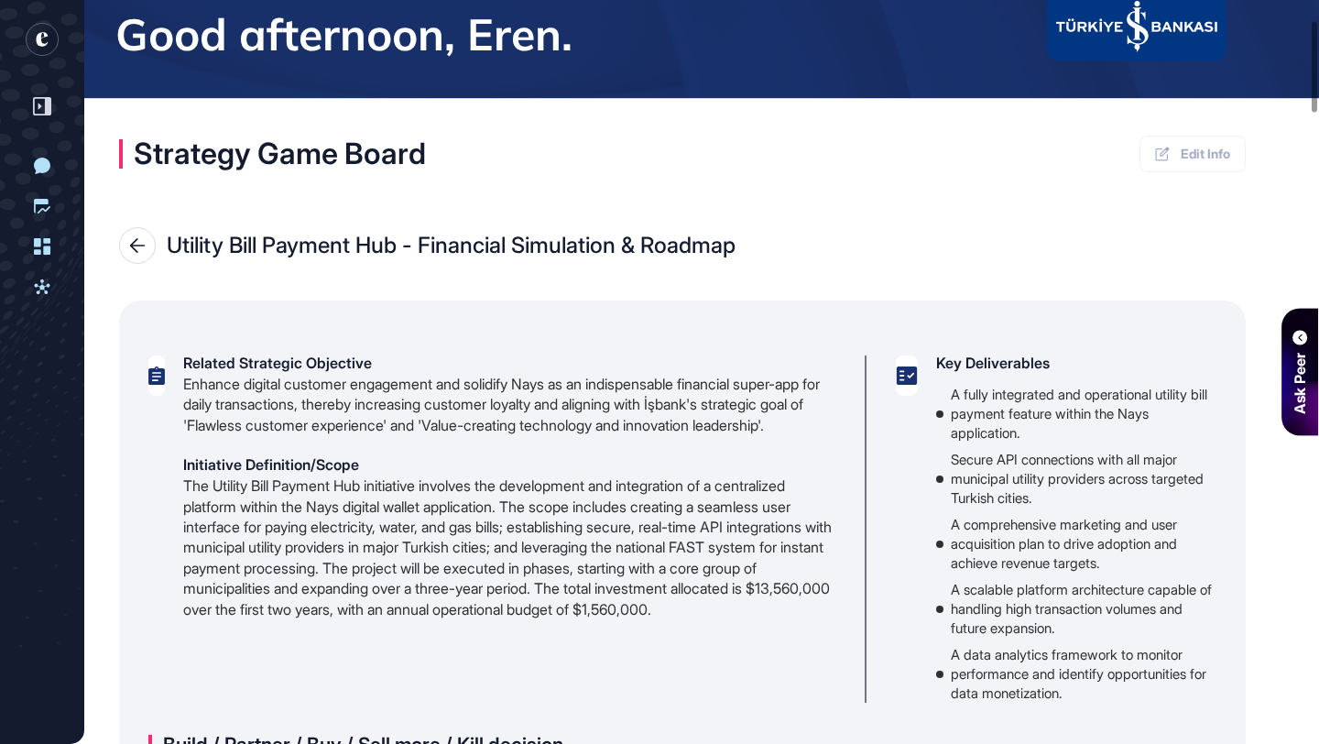
scroll to position [160, 0]
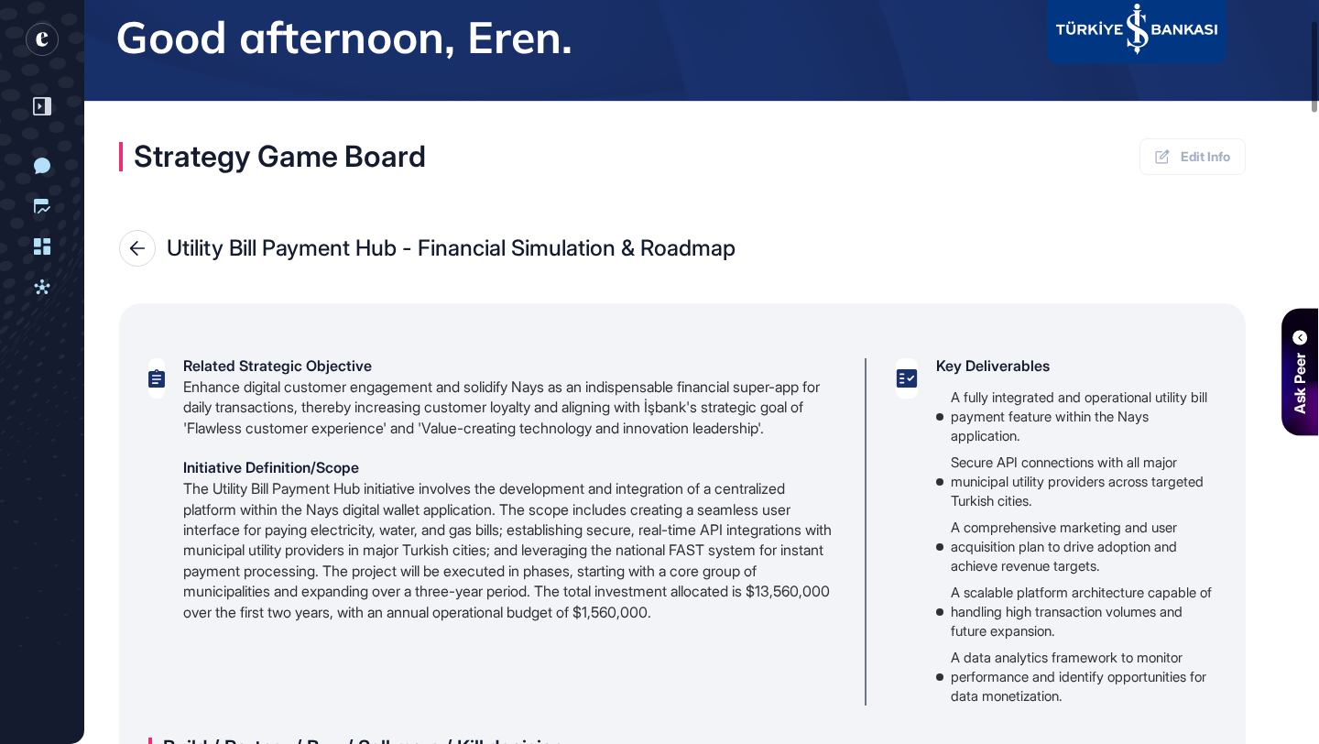
click at [138, 239] on div at bounding box center [137, 248] width 37 height 37
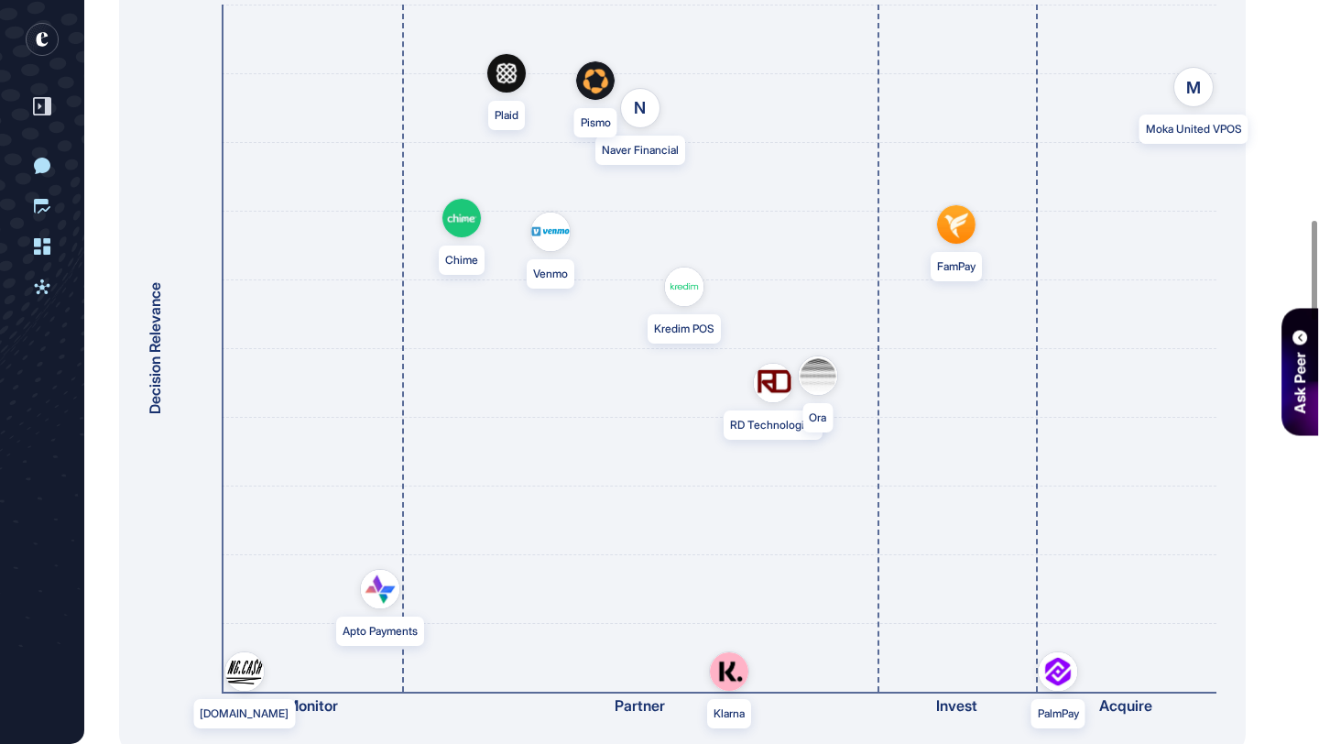
scroll to position [1715, 0]
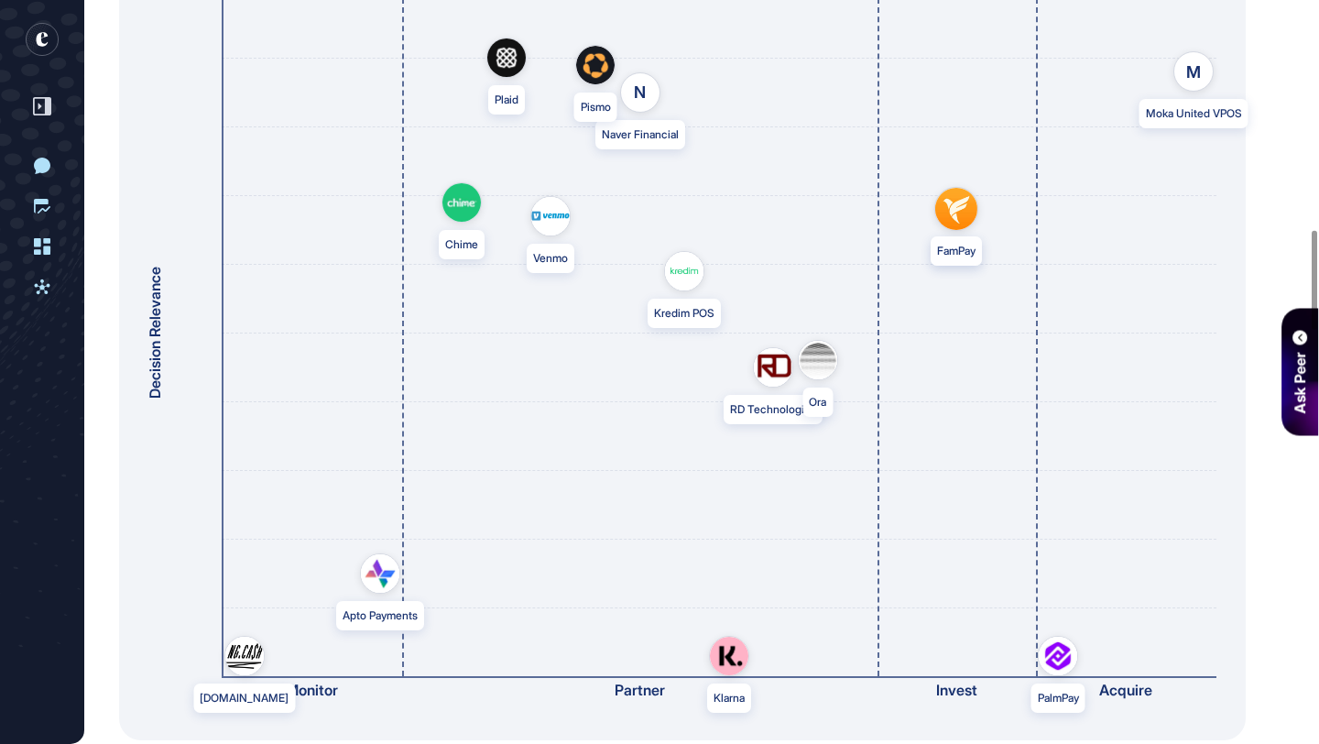
click at [962, 213] on img at bounding box center [956, 209] width 42 height 42
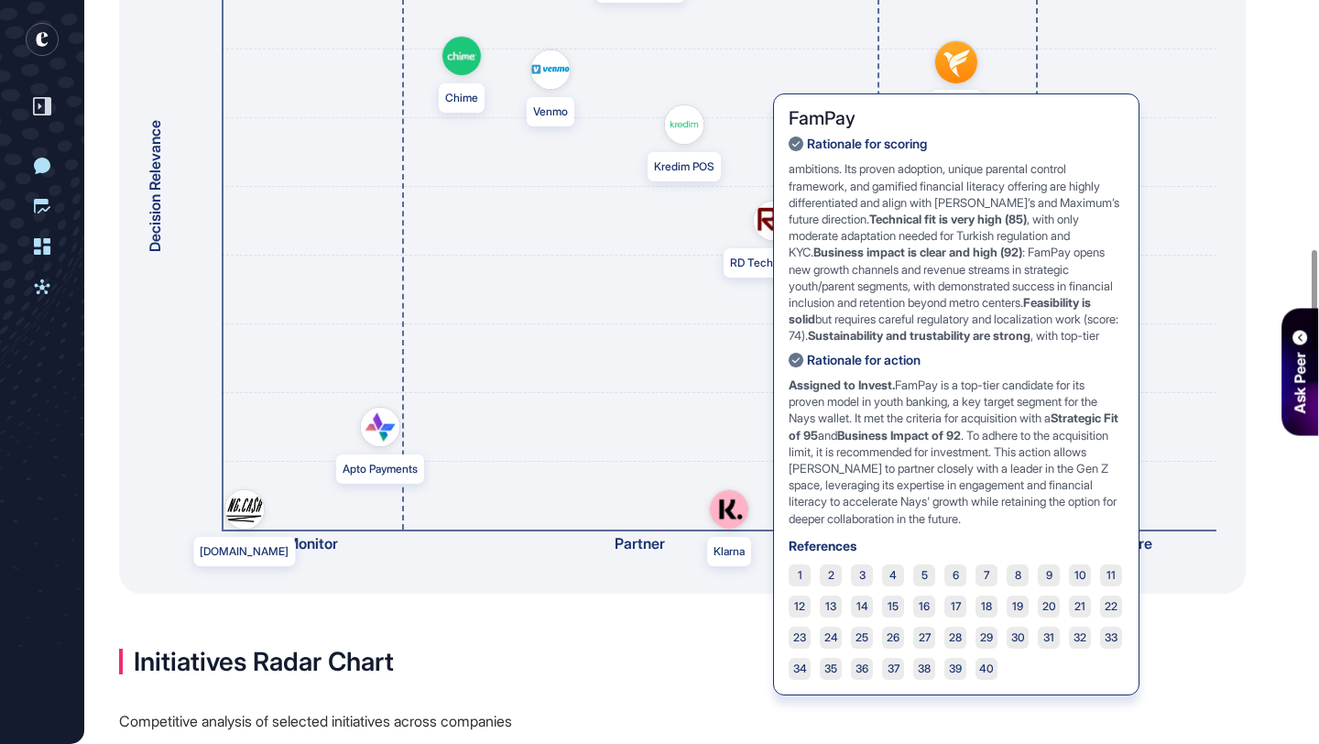
scroll to position [1860, 0]
click at [613, 414] on div "FamPay FamPay Rationale for scoring FamPay is a top strategic fit (score: 95) f…" at bounding box center [719, 187] width 995 height 687
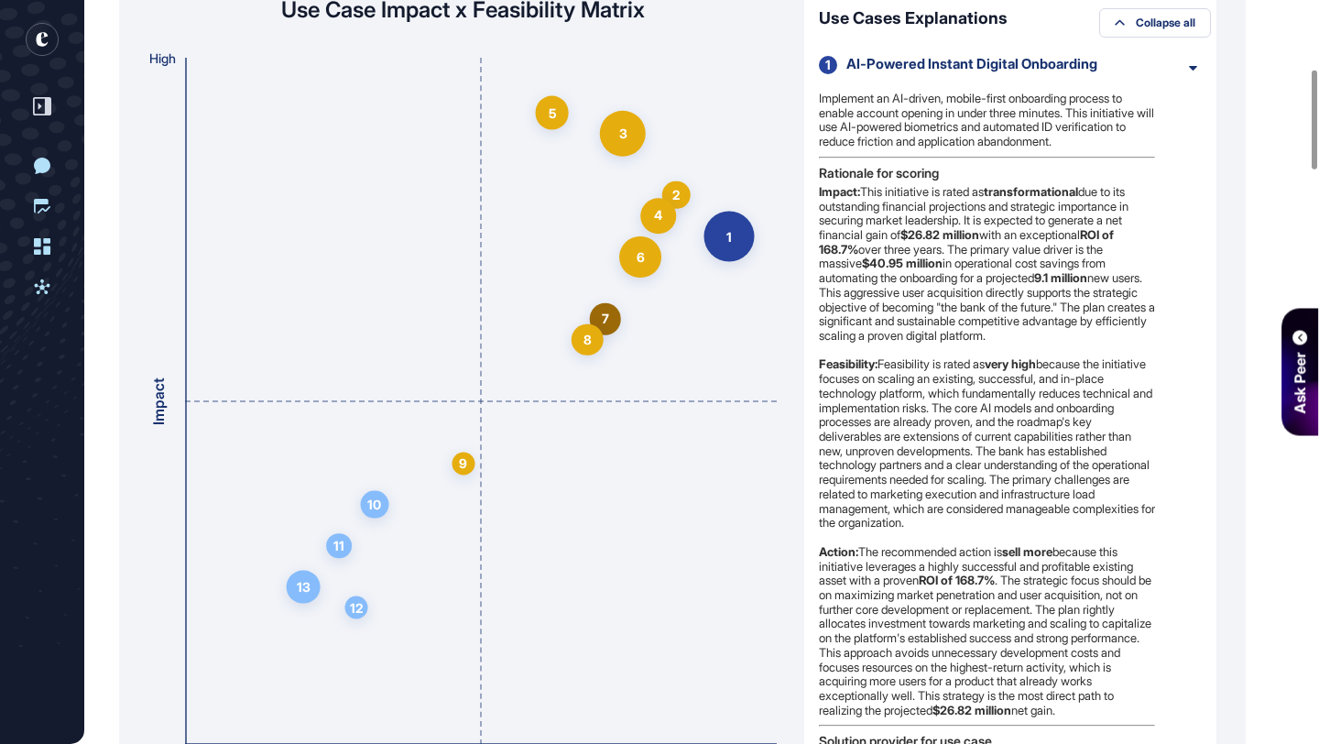
scroll to position [513, 0]
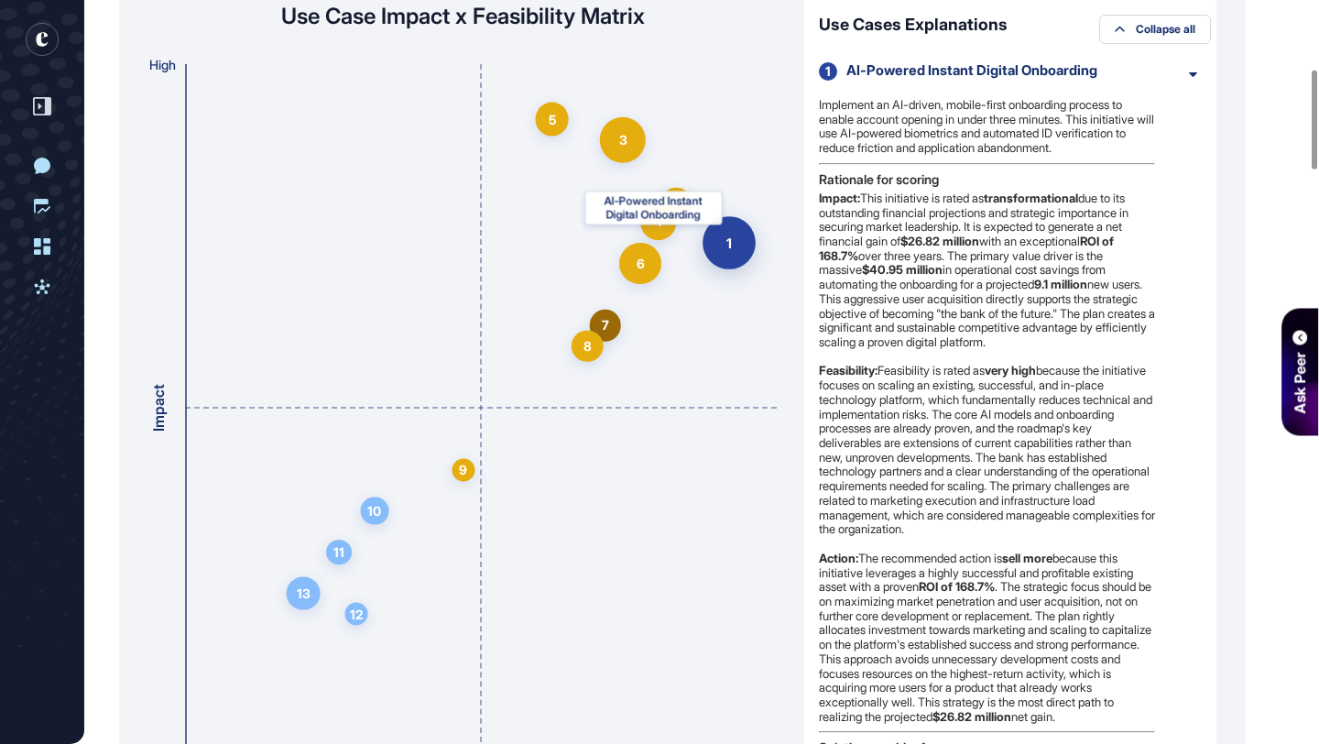
click at [737, 236] on div "1" at bounding box center [728, 242] width 53 height 53
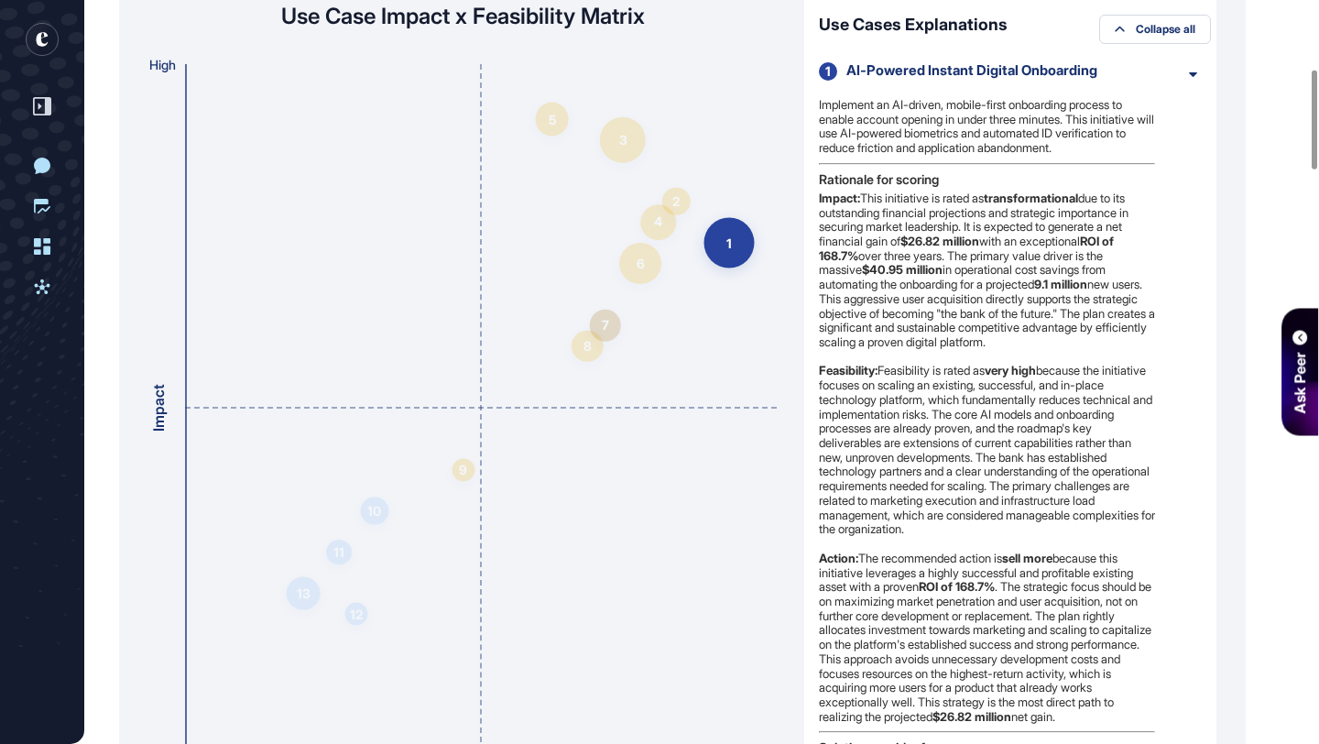
click at [908, 63] on div "AI-Powered Instant Digital Onboarding" at bounding box center [1009, 70] width 326 height 16
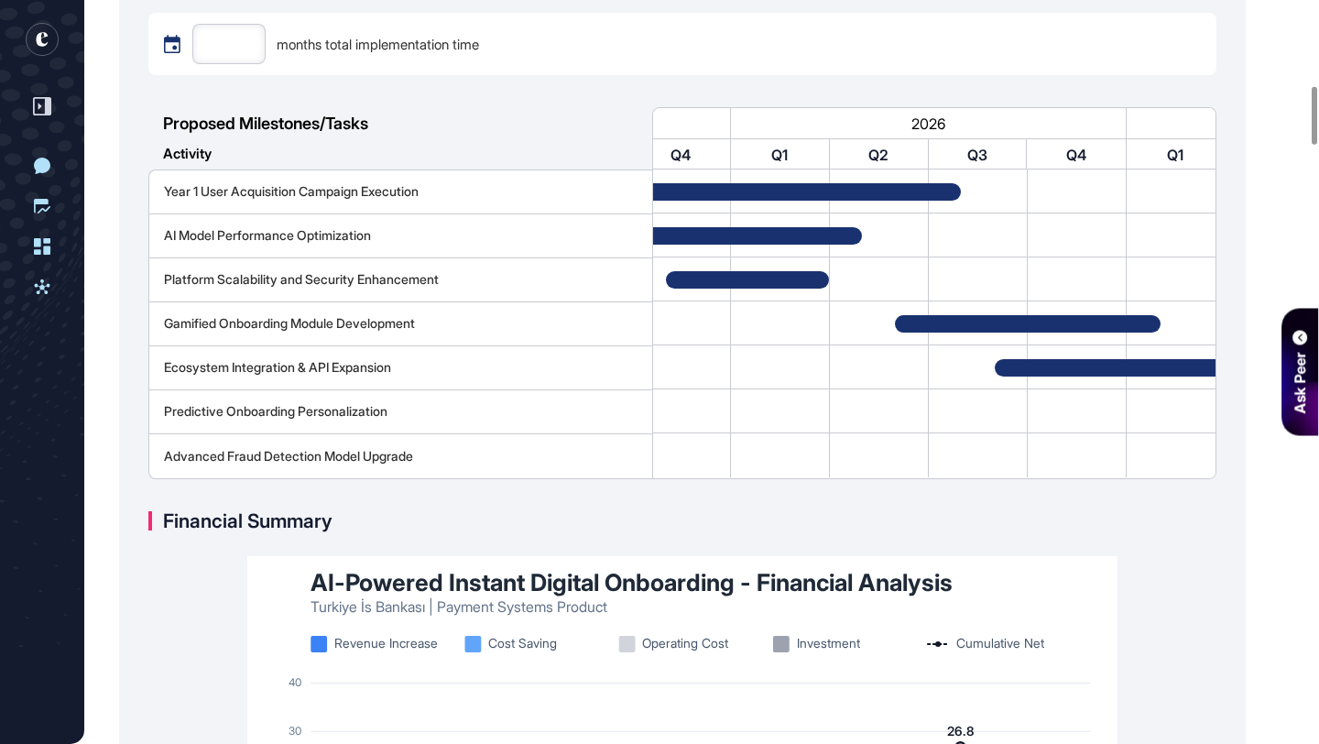
scroll to position [0, 284]
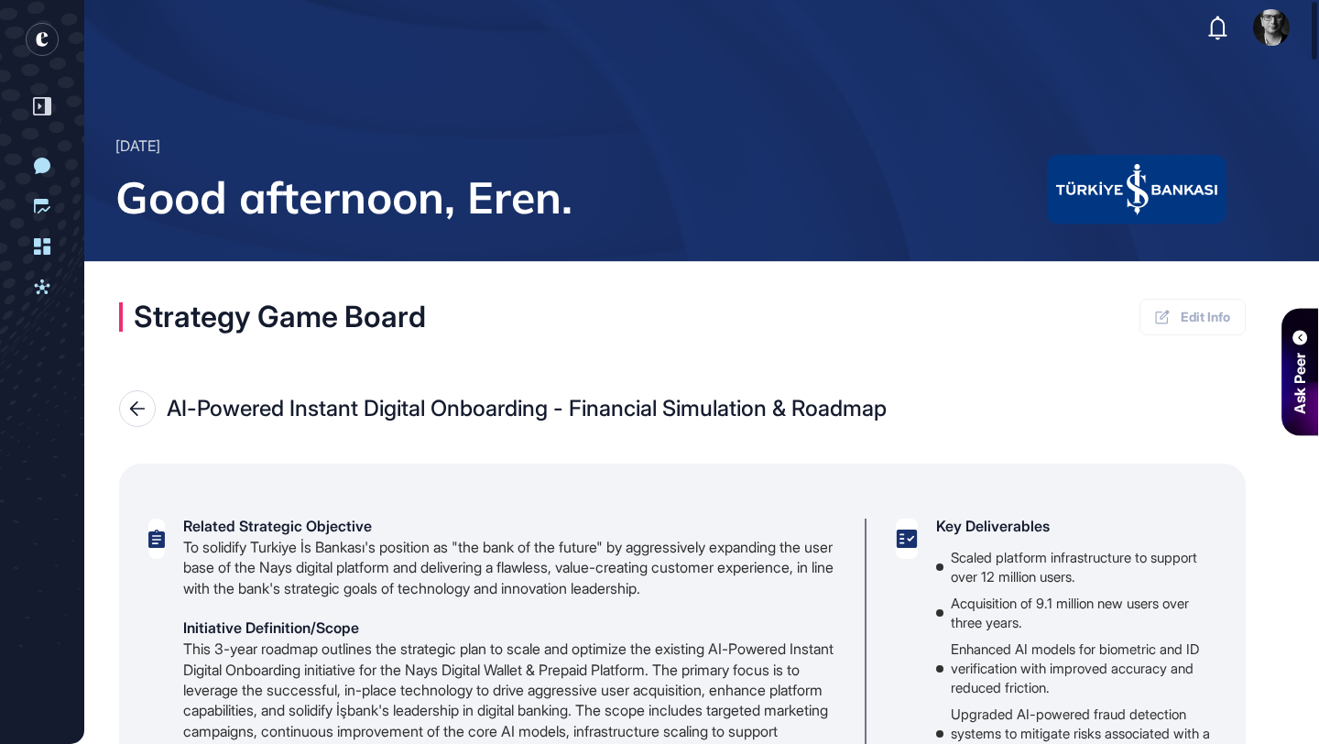
click at [130, 408] on icon at bounding box center [137, 408] width 15 height 15
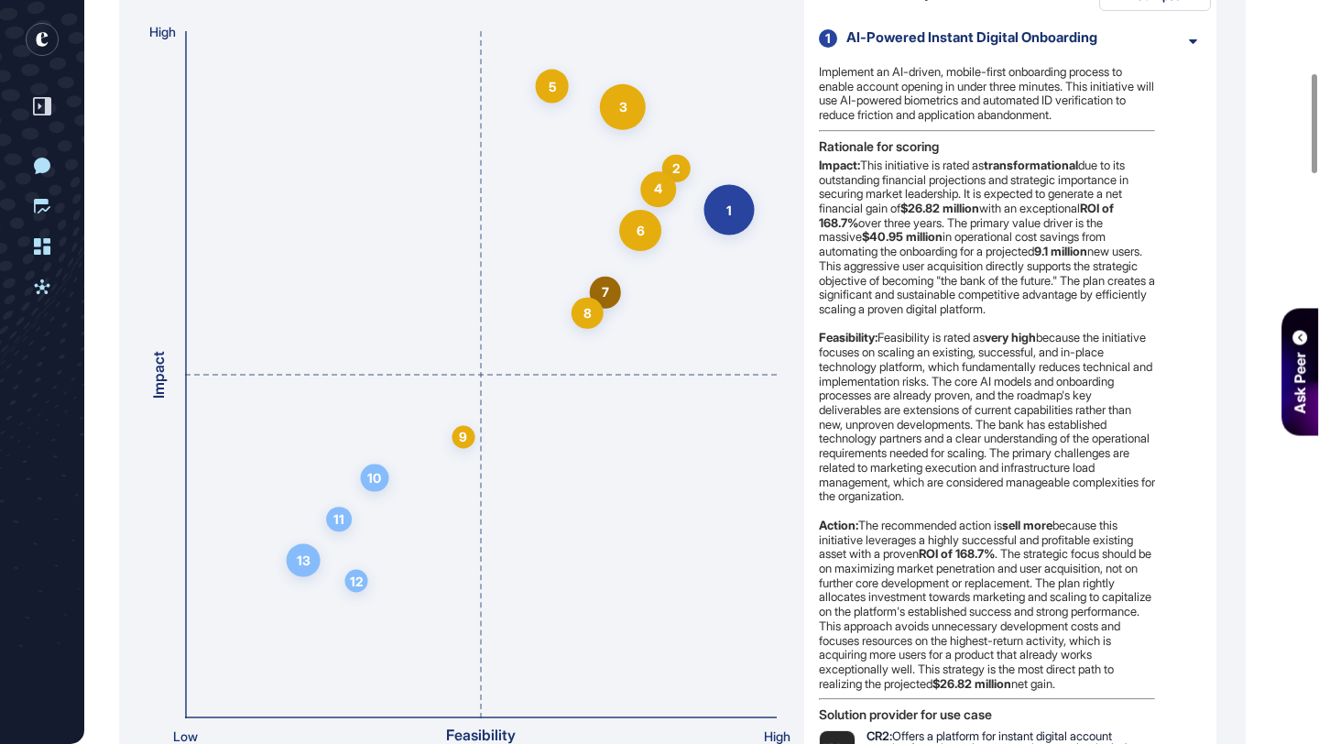
scroll to position [536, 0]
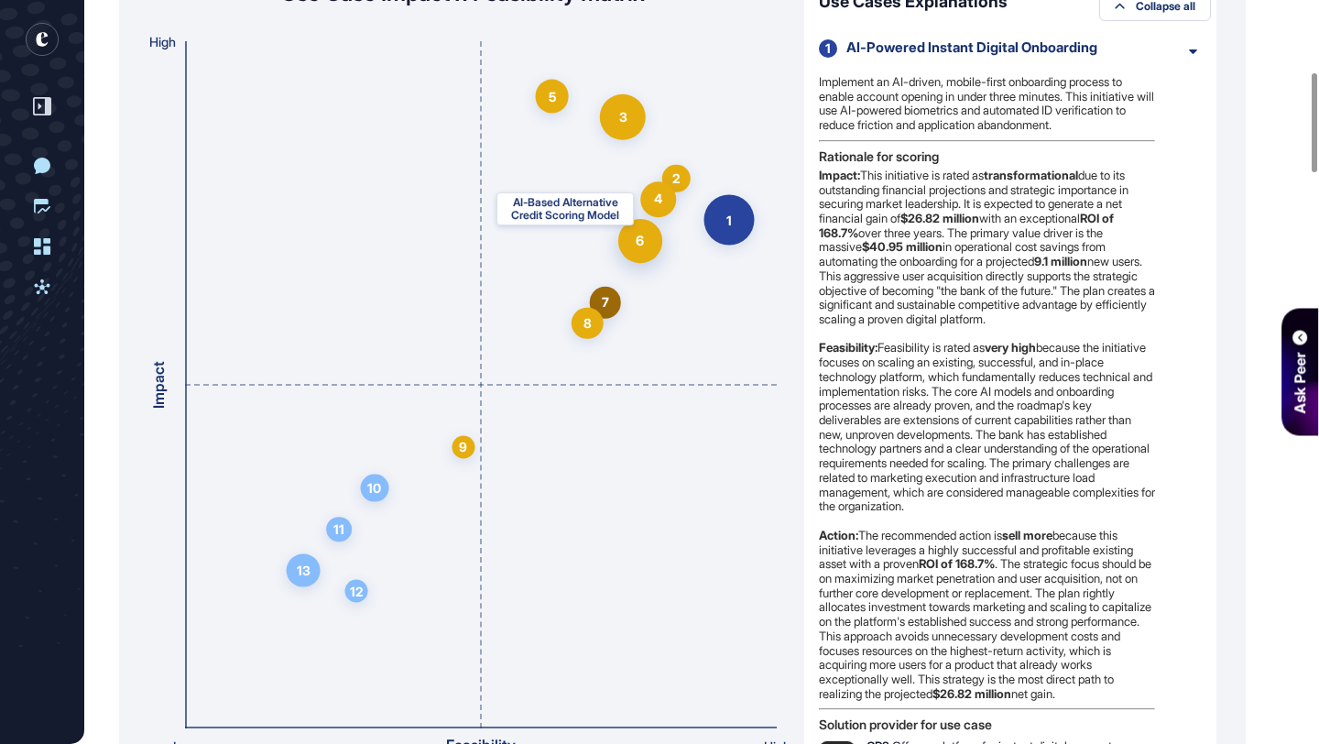
click at [654, 251] on div "6" at bounding box center [640, 240] width 44 height 44
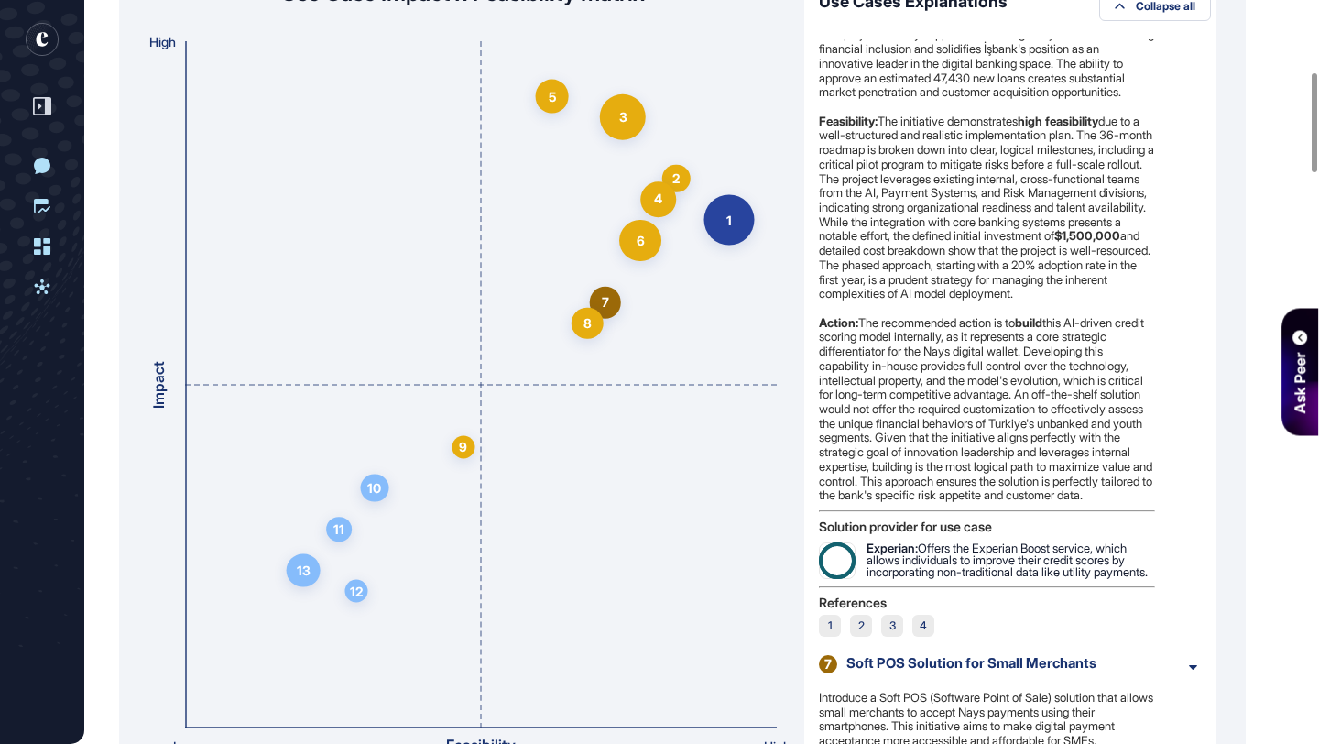
scroll to position [5258, 0]
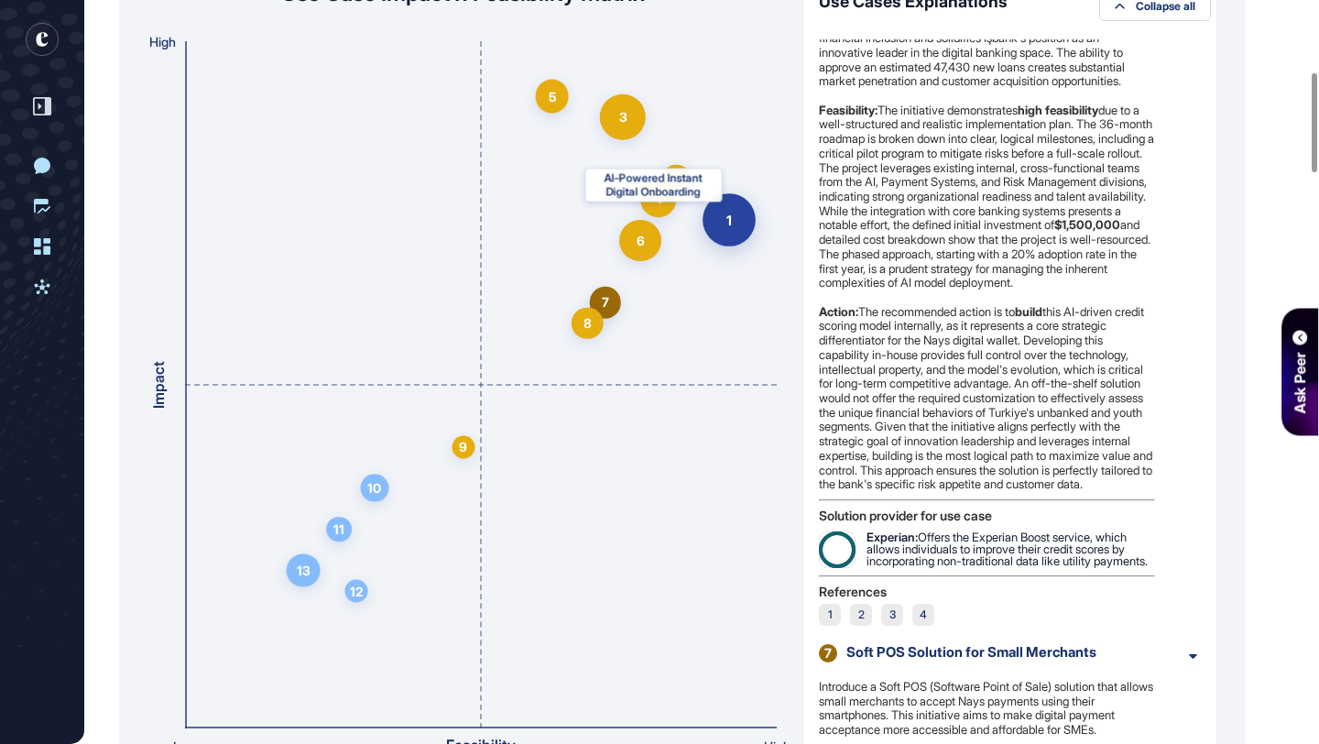
click at [740, 234] on div "1" at bounding box center [728, 219] width 53 height 53
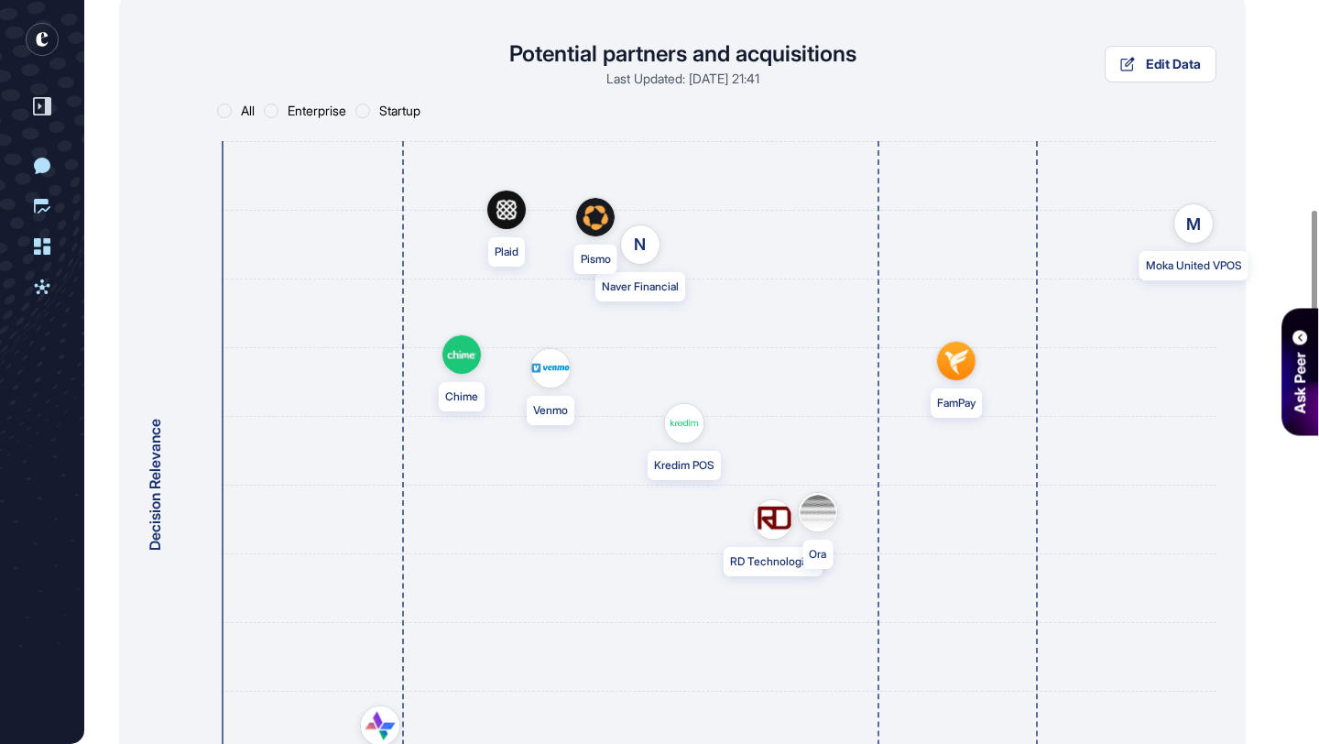
scroll to position [1584, 0]
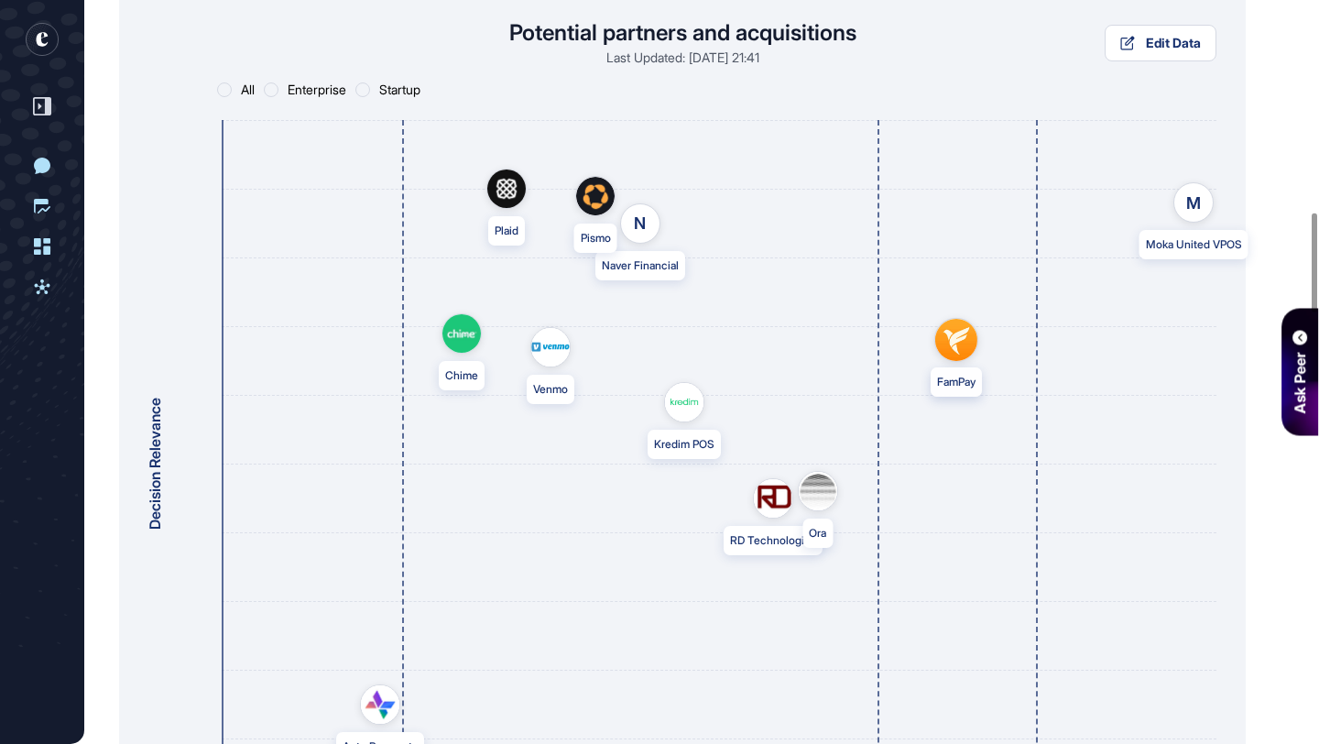
click at [942, 354] on img at bounding box center [956, 340] width 42 height 42
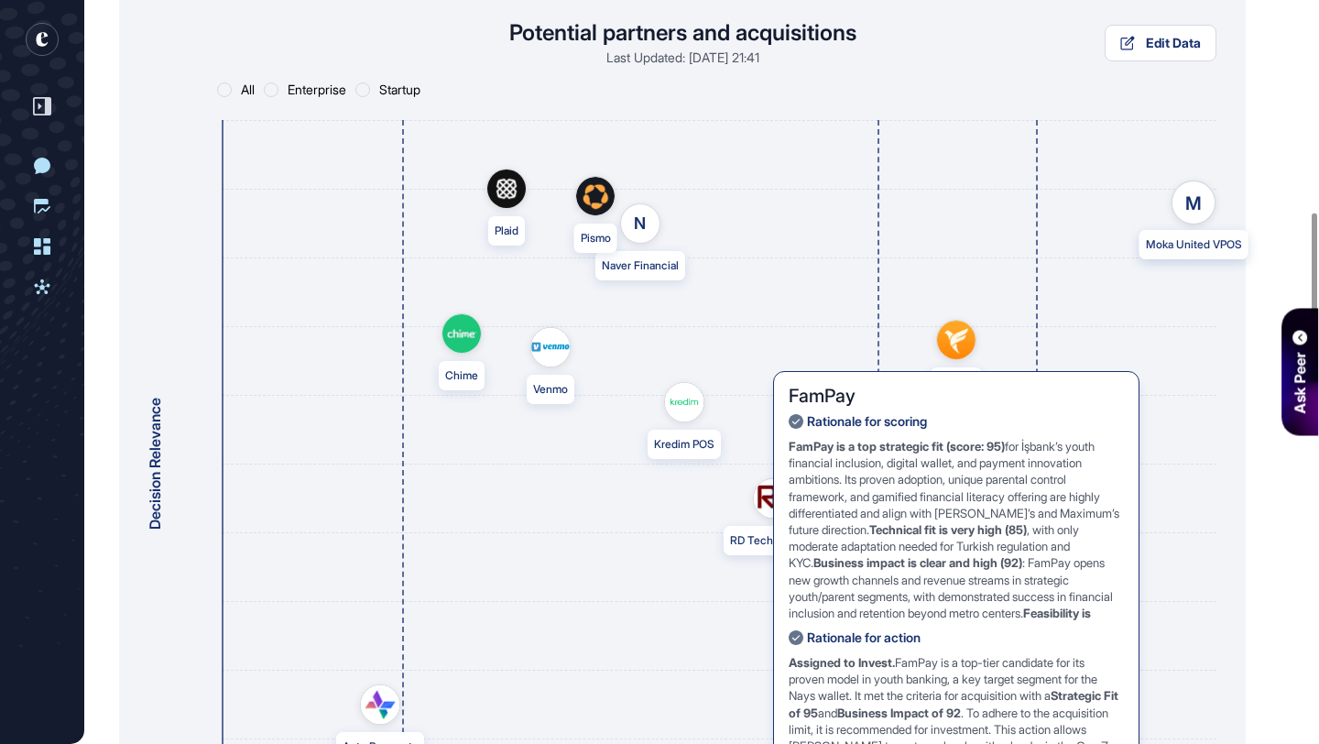
click at [1191, 203] on div "M" at bounding box center [1194, 202] width 16 height 27
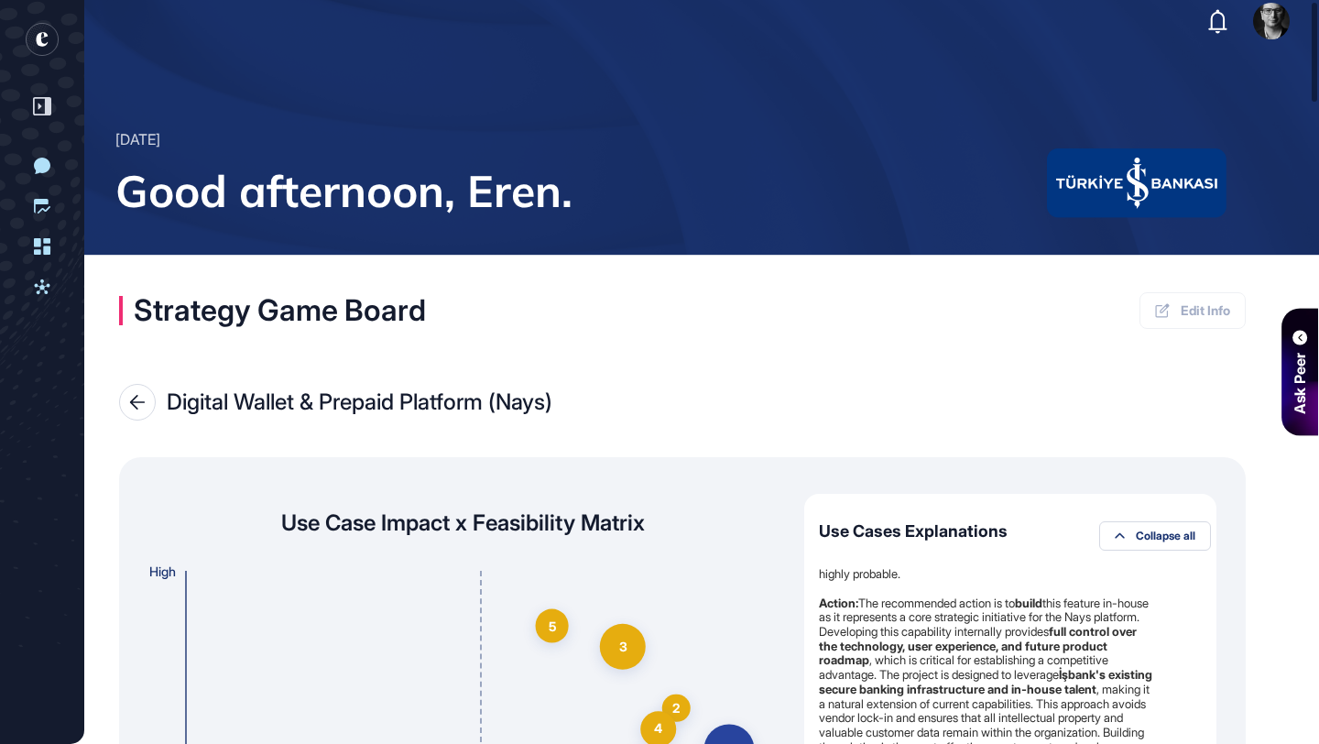
scroll to position [0, 0]
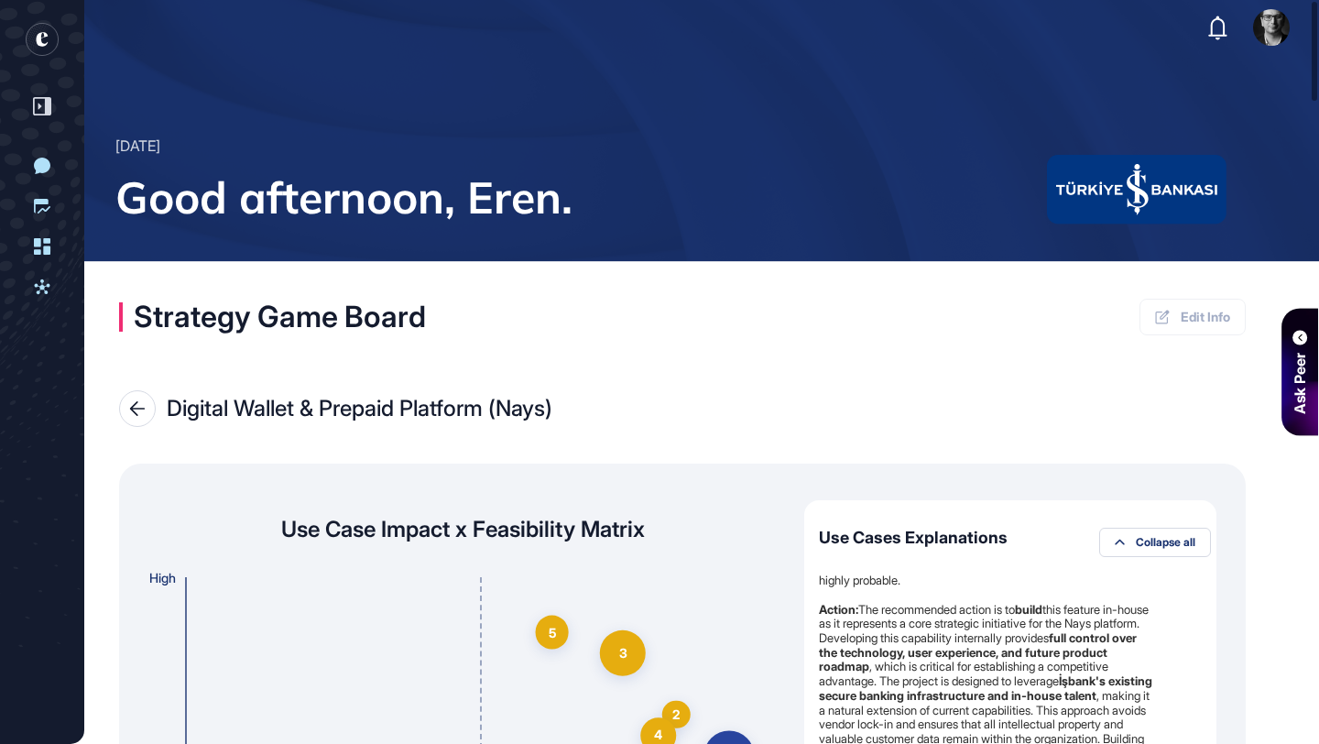
click at [133, 414] on icon at bounding box center [137, 408] width 16 height 15
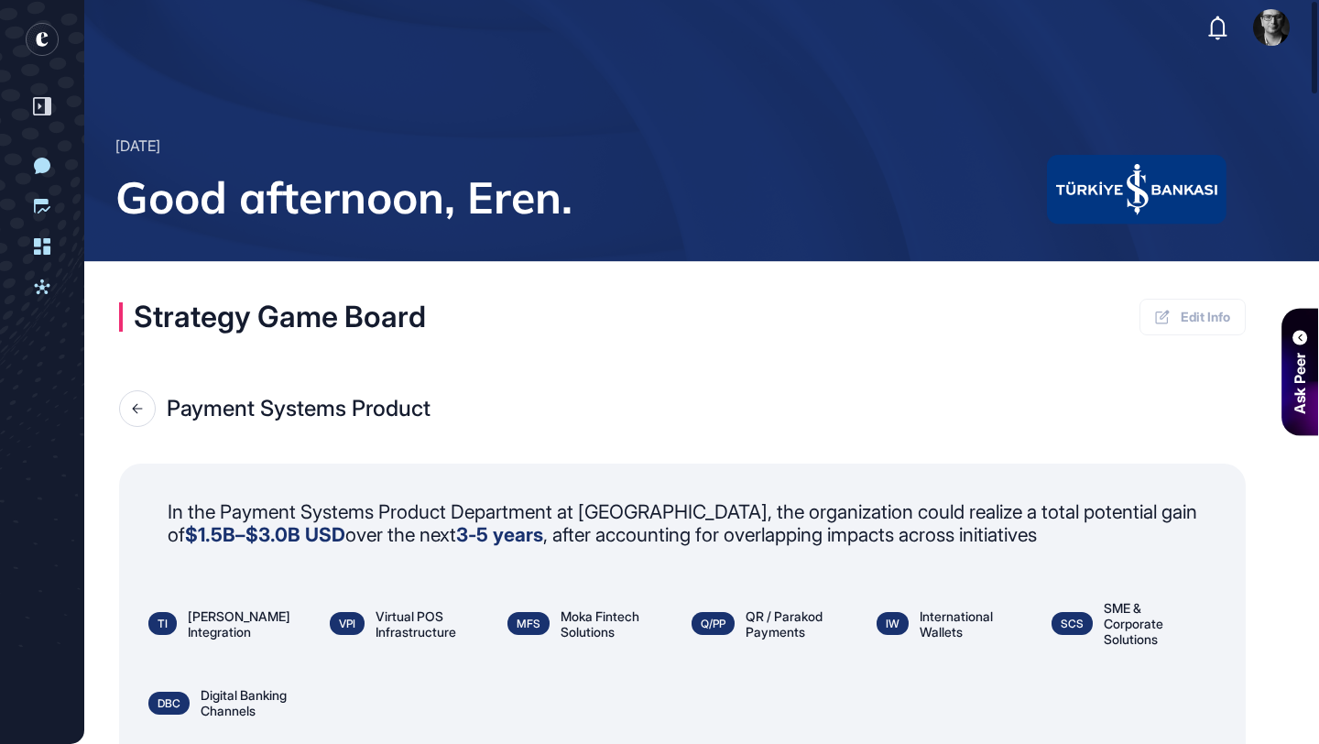
click at [141, 415] on div at bounding box center [137, 408] width 37 height 37
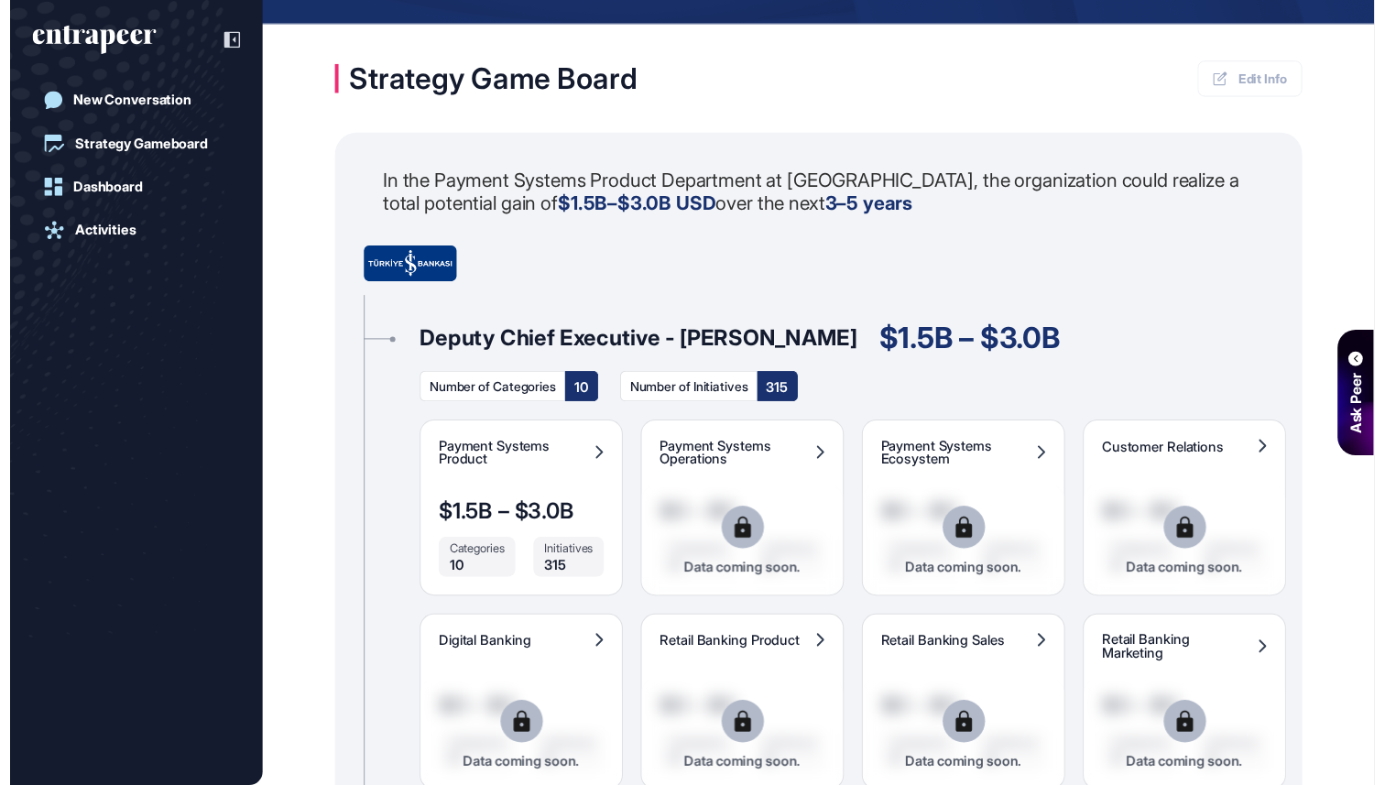
scroll to position [8, 1]
